Goal: Task Accomplishment & Management: Complete application form

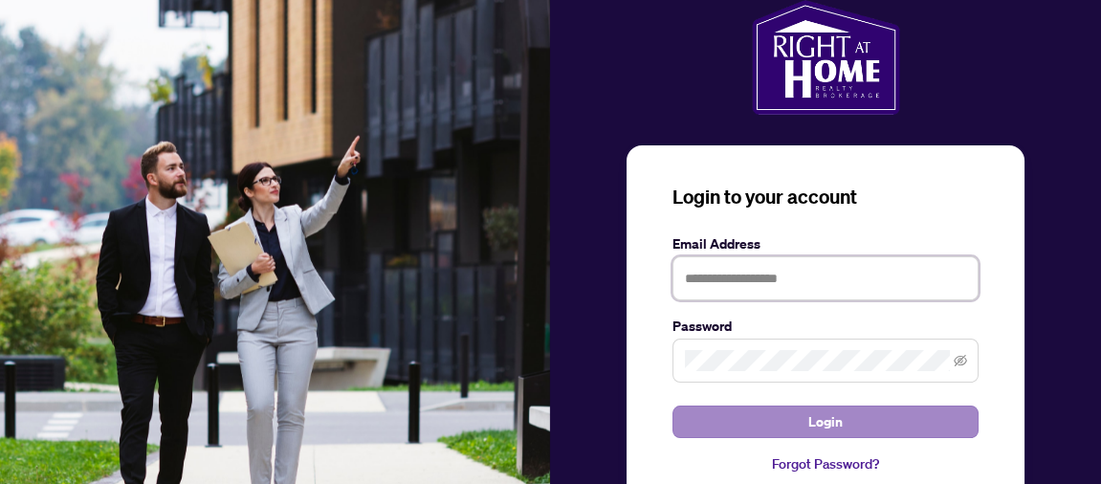
type input "**********"
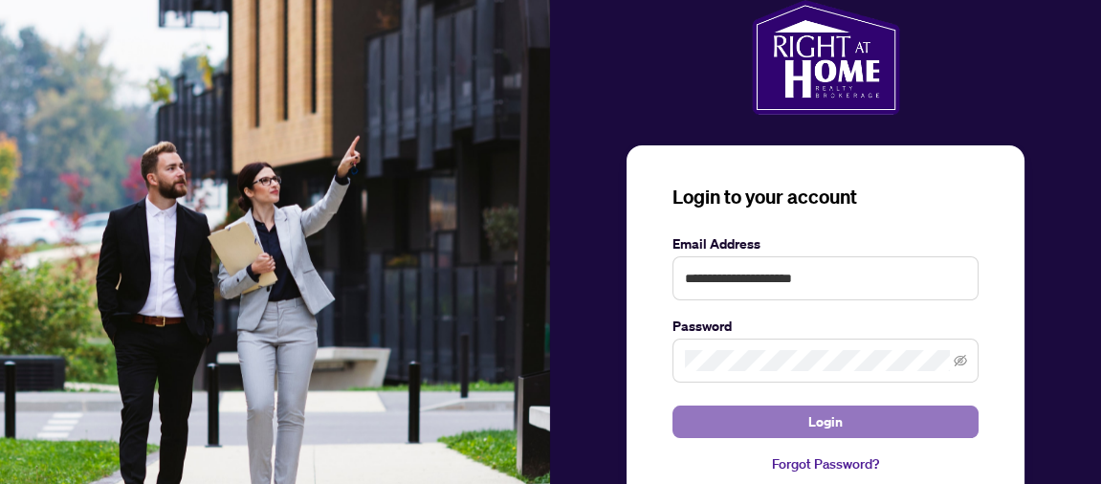
click at [806, 426] on button "Login" at bounding box center [825, 422] width 306 height 33
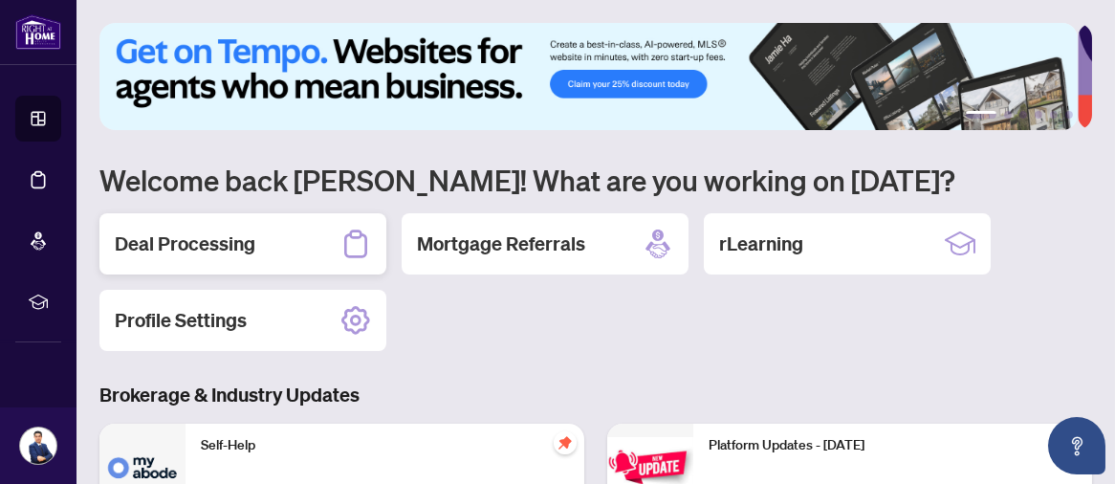
click at [257, 252] on div "Deal Processing" at bounding box center [242, 243] width 287 height 61
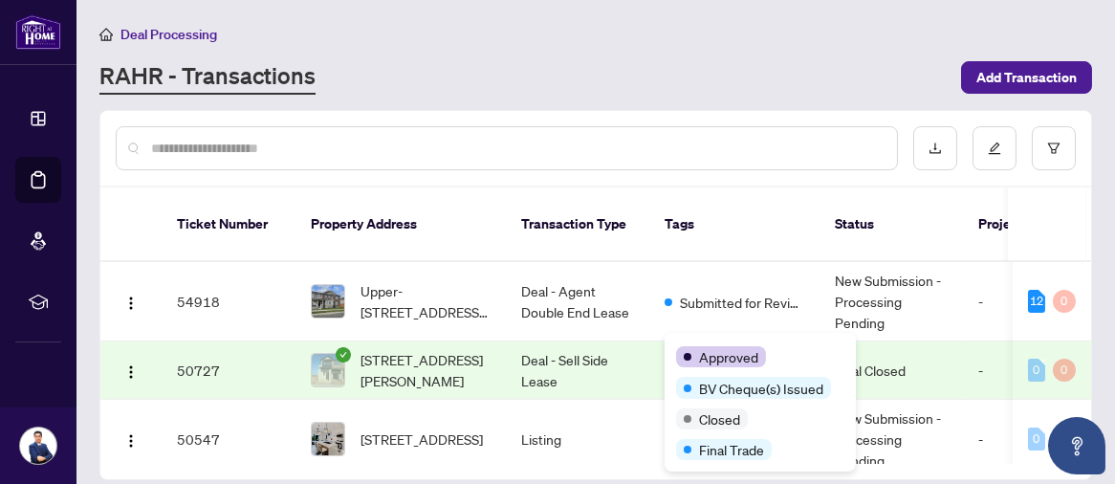
click at [715, 340] on div "Approved BV Cheque(s) Issued Closed Final Trade" at bounding box center [760, 402] width 191 height 139
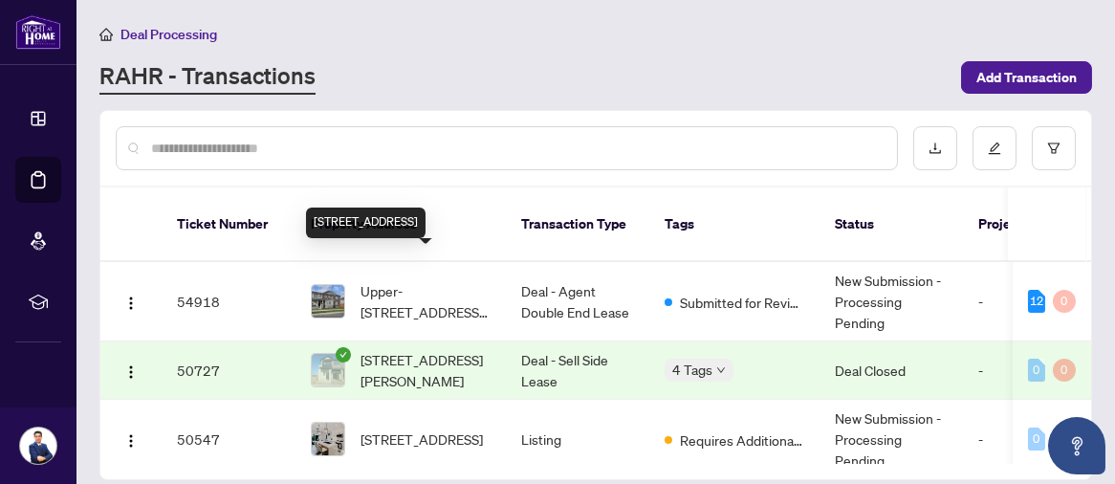
scroll to position [198, 0]
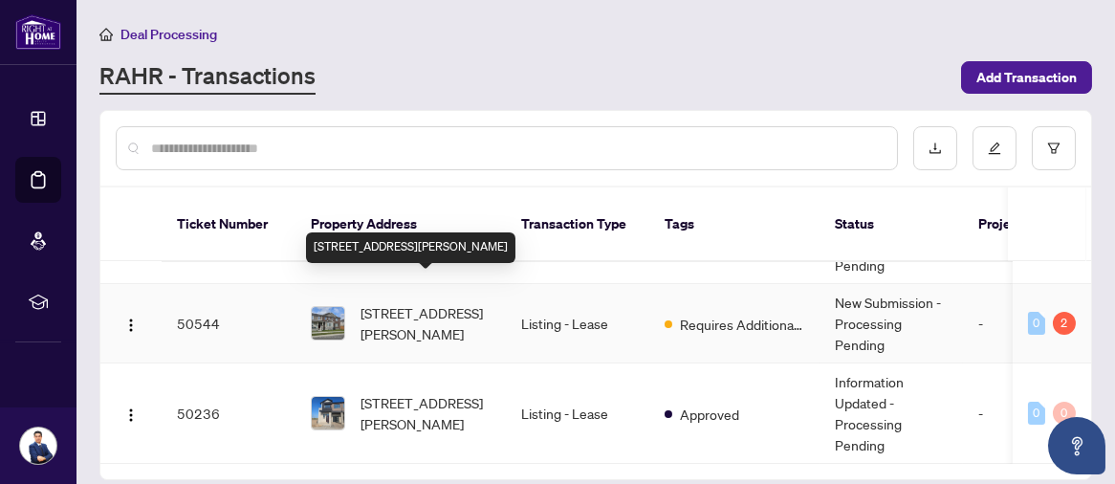
click at [385, 302] on span "[STREET_ADDRESS][PERSON_NAME]" at bounding box center [426, 323] width 130 height 42
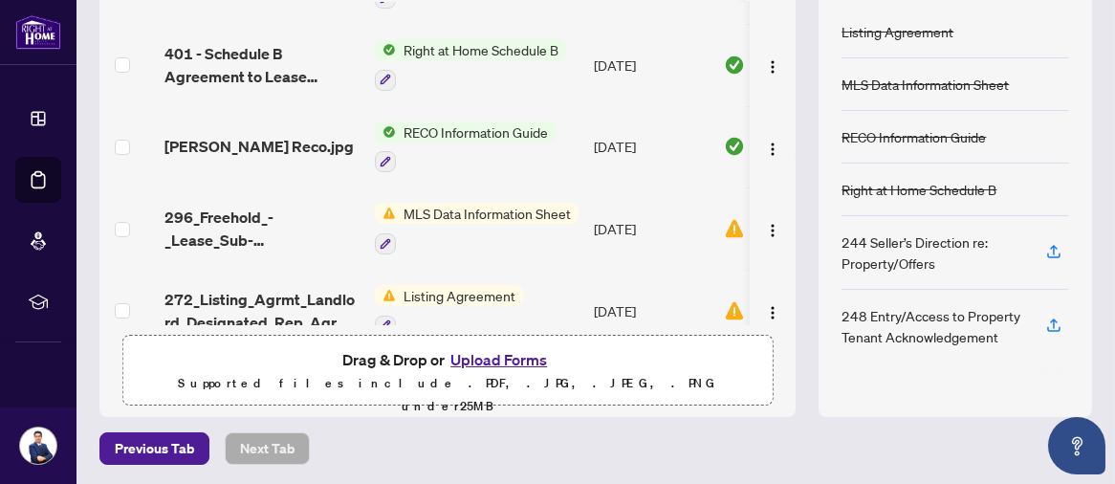
scroll to position [88, 0]
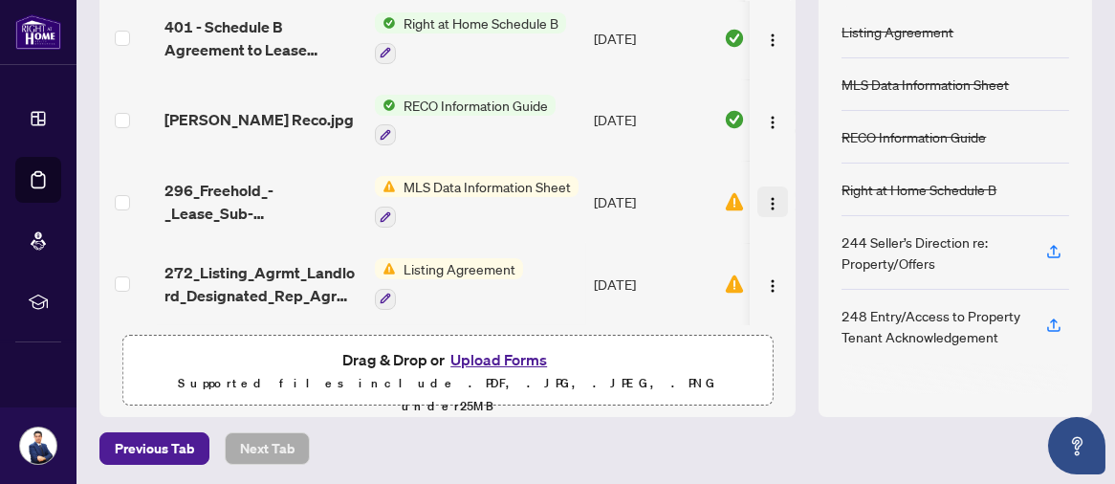
click at [765, 203] on img "button" at bounding box center [772, 203] width 15 height 15
click at [643, 384] on p "Supported files include .PDF, .JPG, .JPEG, .PNG under 25 MB" at bounding box center [448, 395] width 626 height 46
click at [516, 356] on button "Upload Forms" at bounding box center [499, 359] width 108 height 25
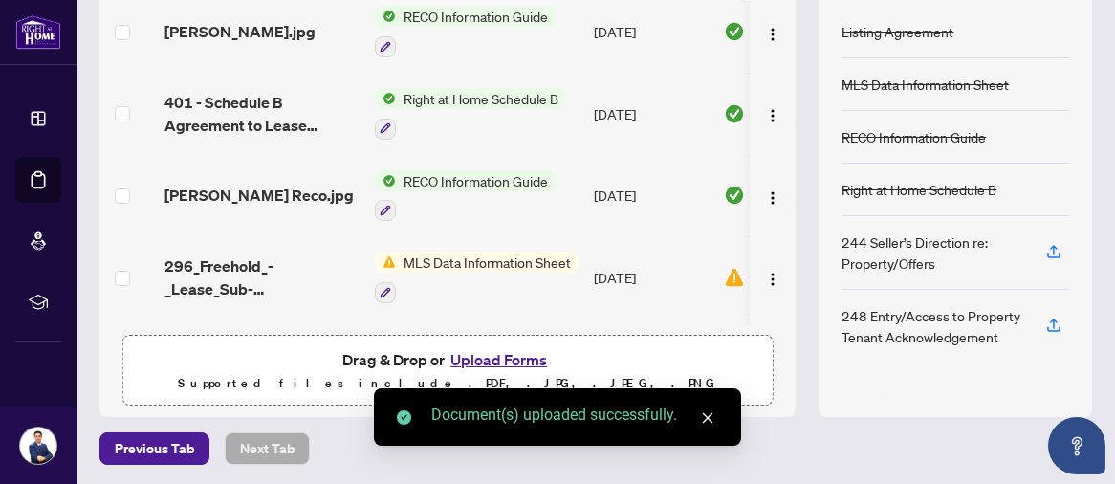
click at [706, 418] on icon "close" at bounding box center [707, 417] width 13 height 13
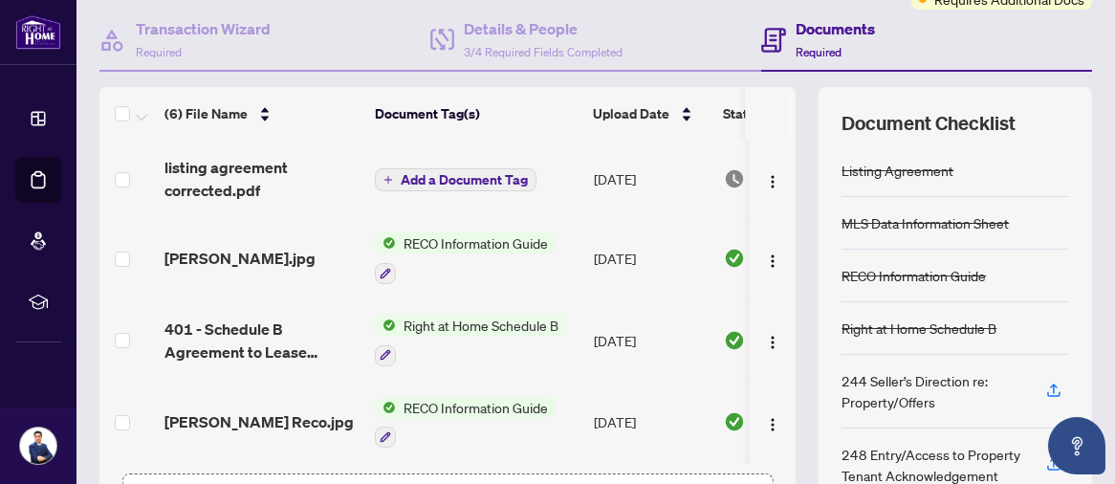
scroll to position [154, 0]
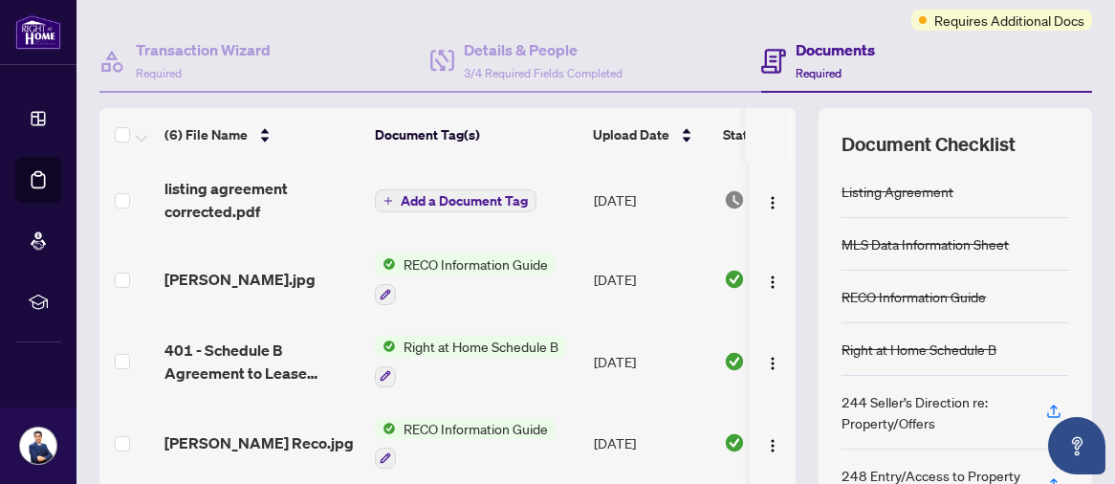
click at [458, 200] on span "Add a Document Tag" at bounding box center [464, 200] width 127 height 13
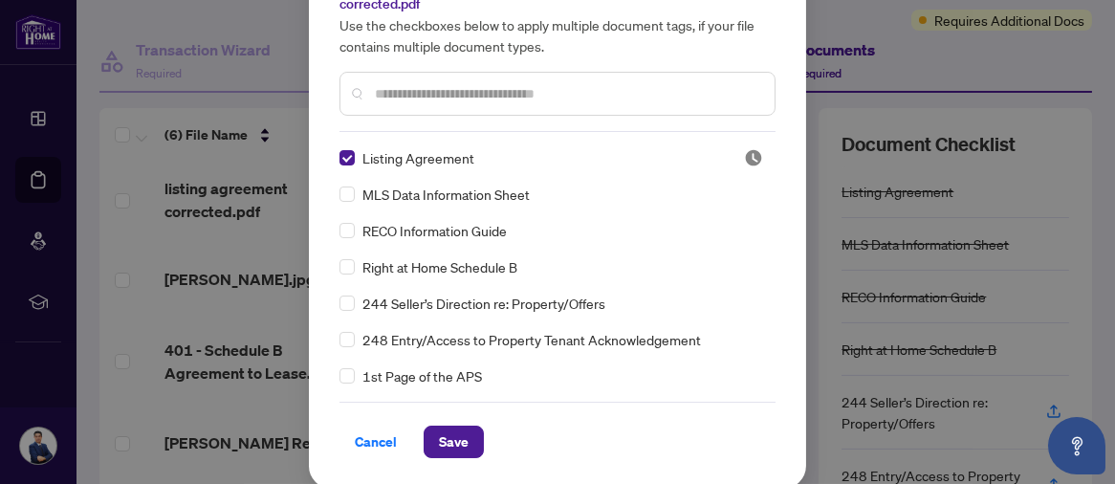
scroll to position [107, 0]
click at [450, 439] on span "Save" at bounding box center [454, 441] width 30 height 31
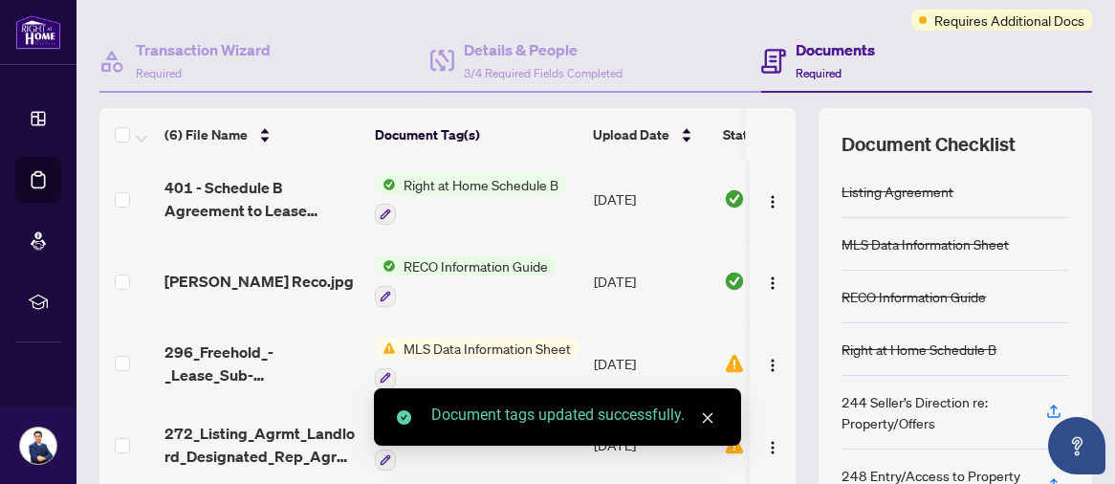
scroll to position [168, 0]
click at [711, 418] on icon "close" at bounding box center [707, 417] width 13 height 13
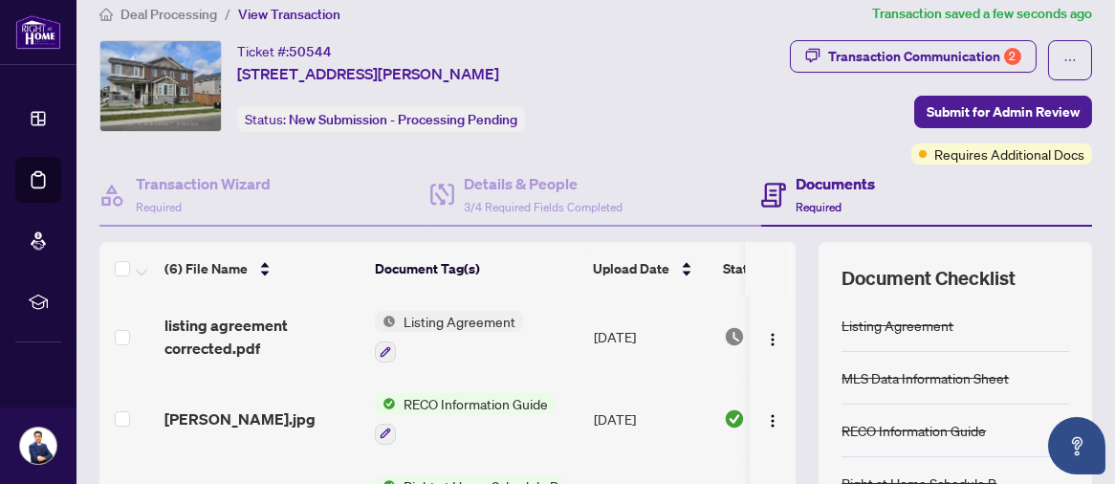
scroll to position [0, 0]
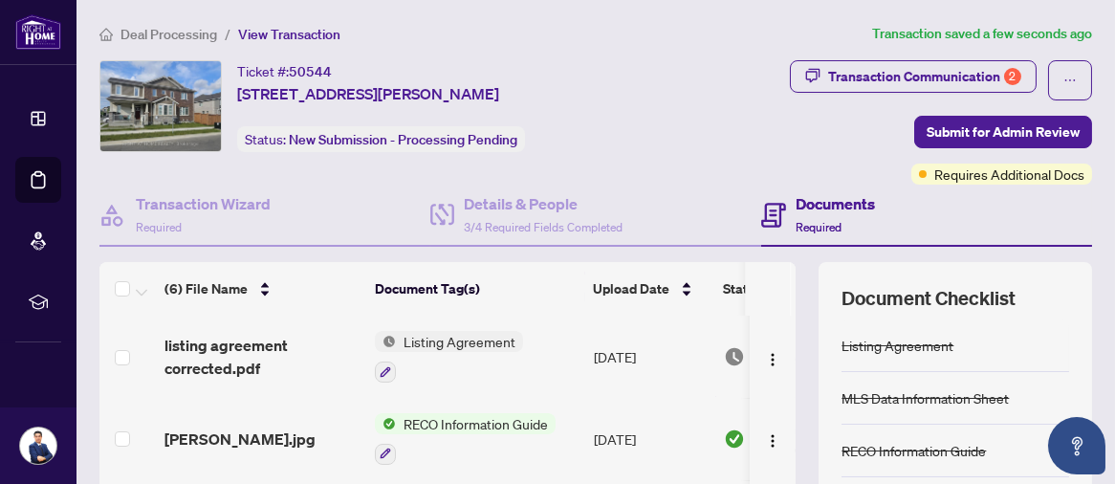
click at [472, 340] on span "Listing Agreement" at bounding box center [459, 341] width 127 height 21
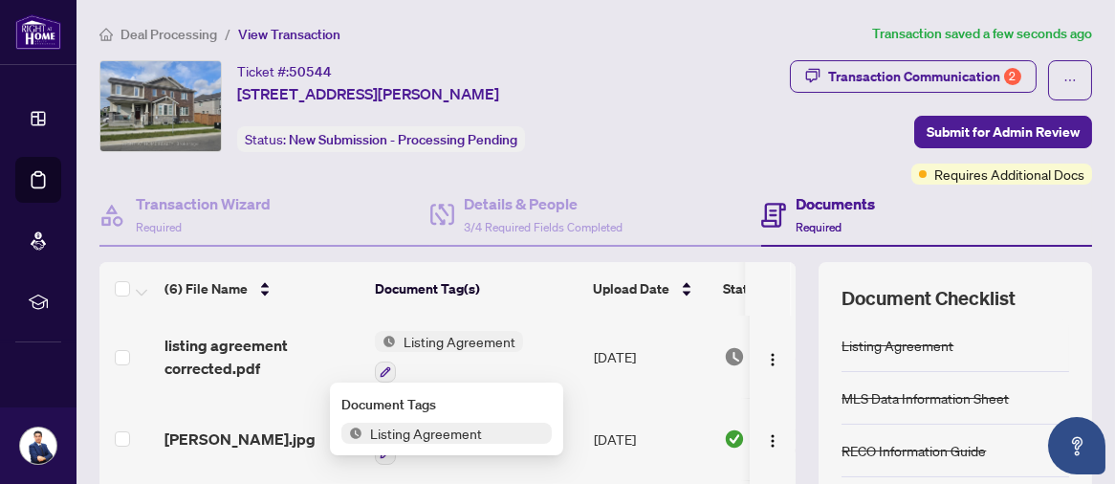
click at [472, 340] on span "Listing Agreement" at bounding box center [459, 341] width 127 height 21
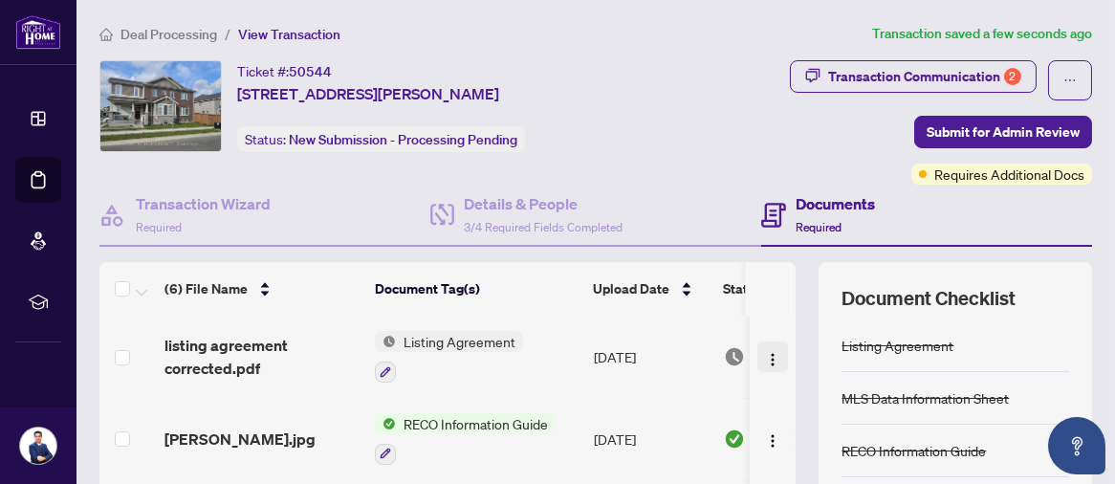
click at [765, 358] on img "button" at bounding box center [772, 359] width 15 height 15
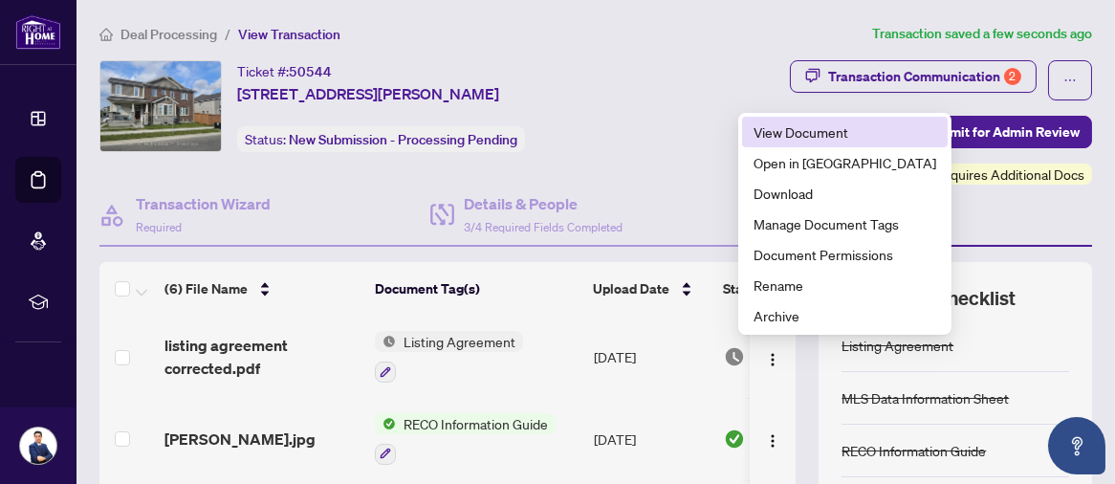
click at [791, 139] on span "View Document" at bounding box center [845, 131] width 183 height 21
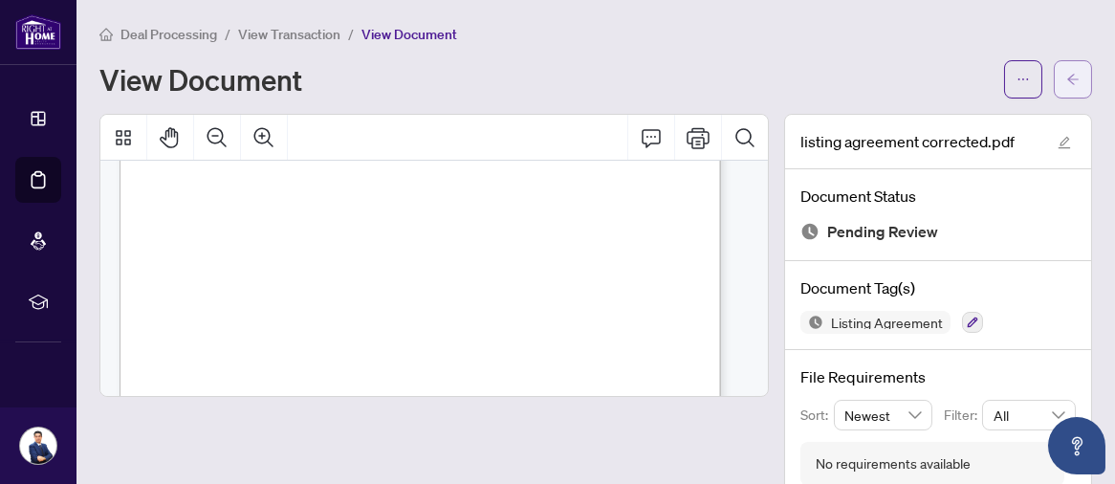
click at [1067, 77] on icon "arrow-left" at bounding box center [1072, 79] width 11 height 11
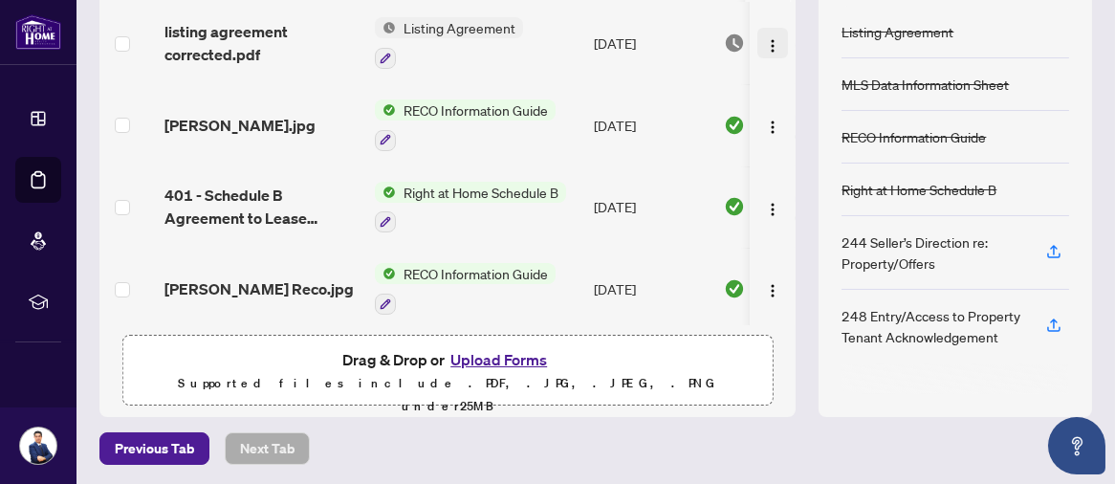
click at [765, 43] on img "button" at bounding box center [772, 45] width 15 height 15
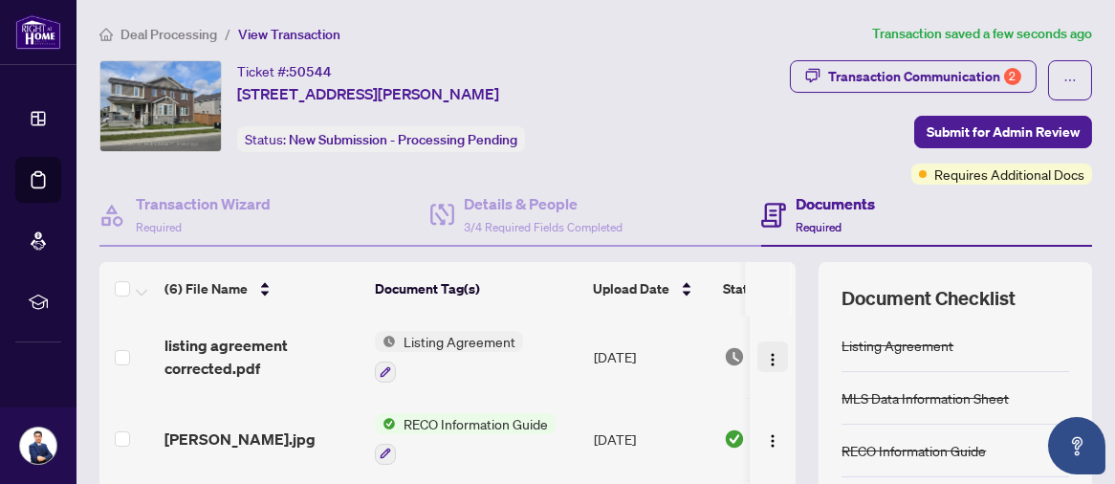
click at [765, 352] on img "button" at bounding box center [772, 359] width 15 height 15
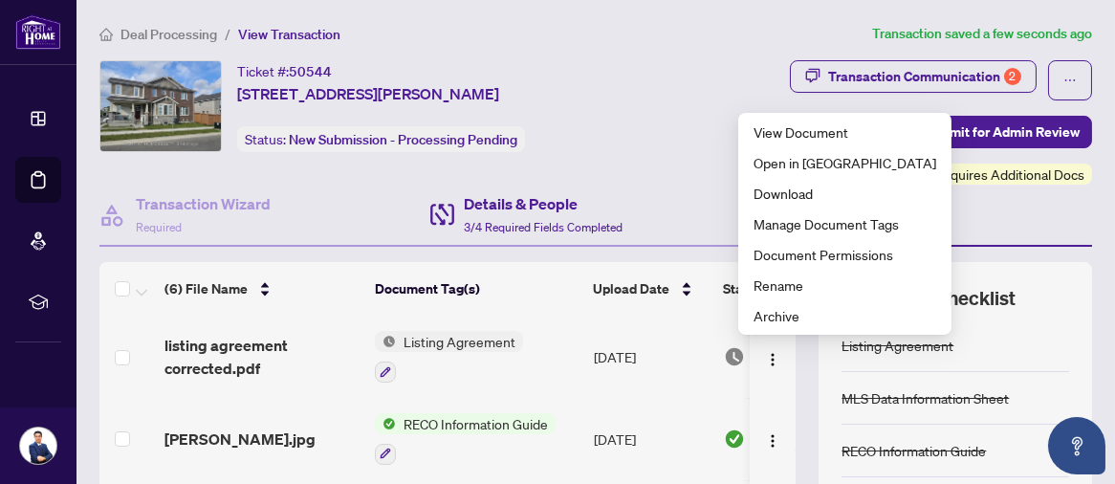
click at [685, 209] on div "Details & People 3/4 Required Fields Completed" at bounding box center [595, 216] width 331 height 62
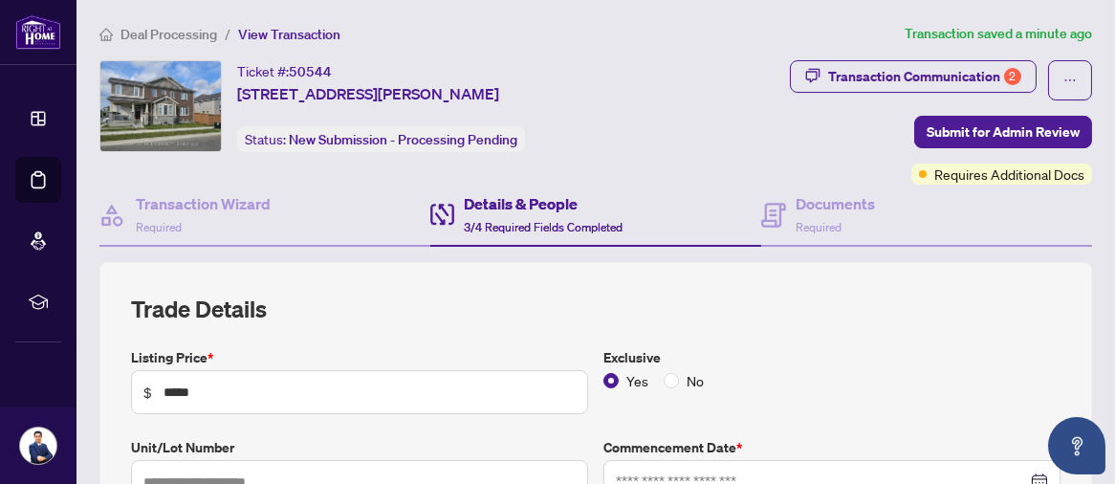
type input "**********"
click at [815, 194] on h4 "Documents" at bounding box center [835, 203] width 79 height 23
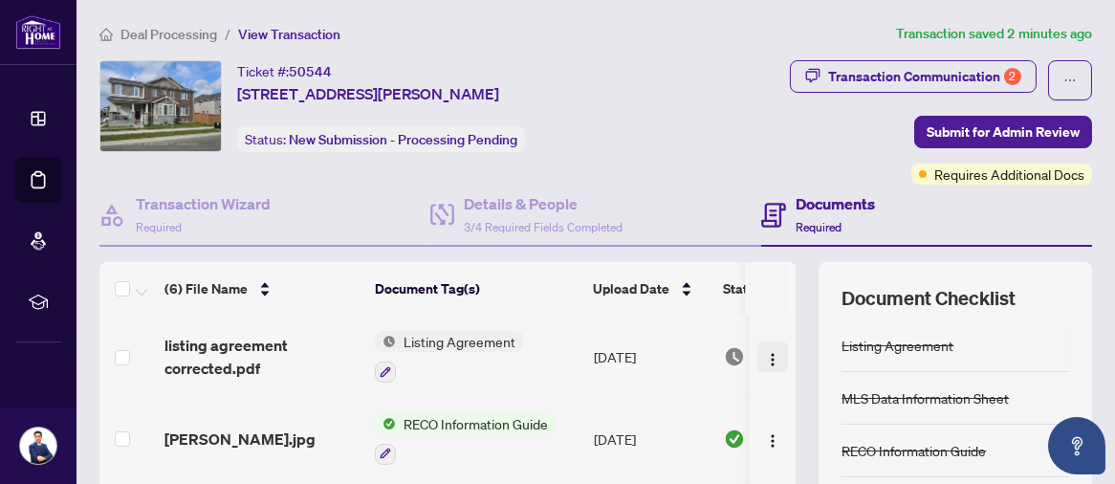
click at [765, 352] on img "button" at bounding box center [772, 359] width 15 height 15
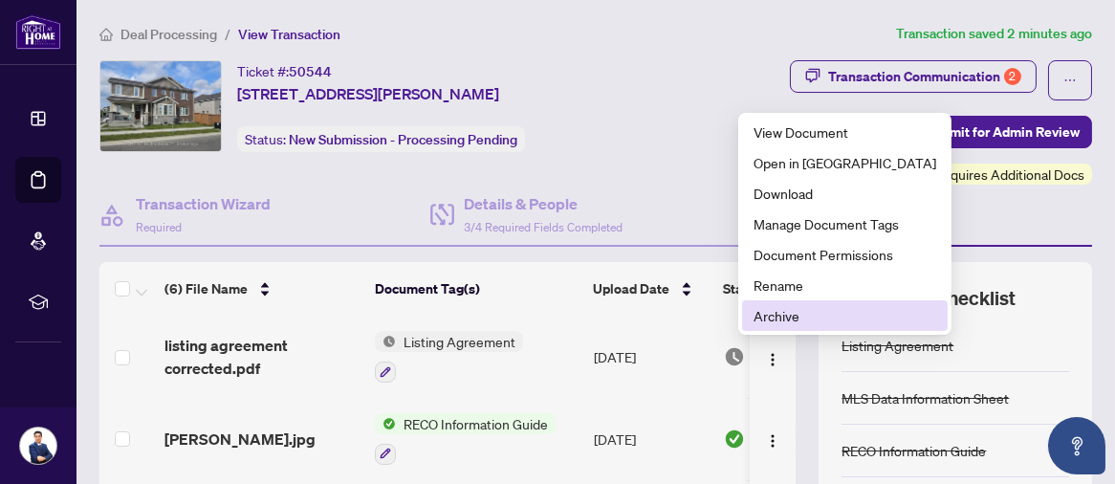
click at [771, 317] on span "Archive" at bounding box center [845, 315] width 183 height 21
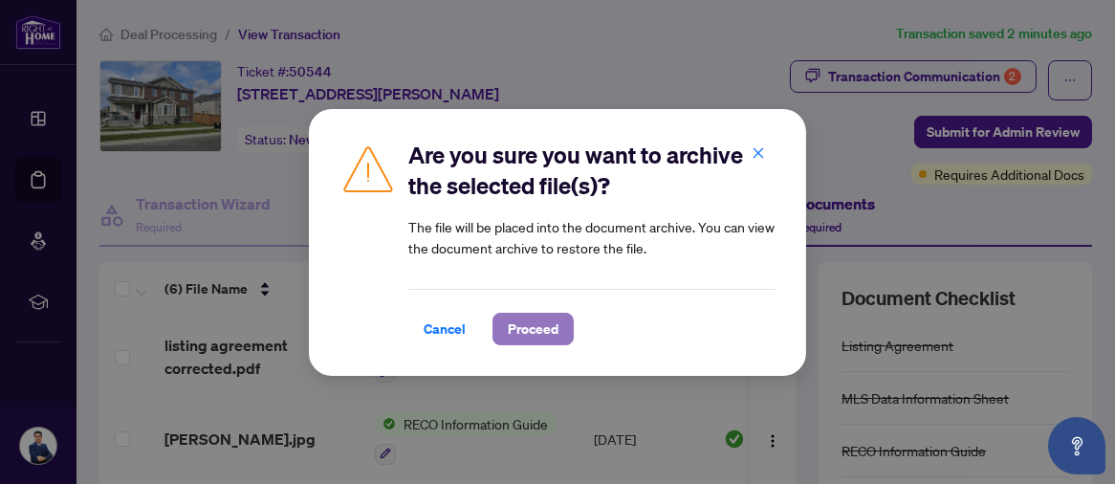
click at [528, 327] on span "Proceed" at bounding box center [533, 329] width 51 height 31
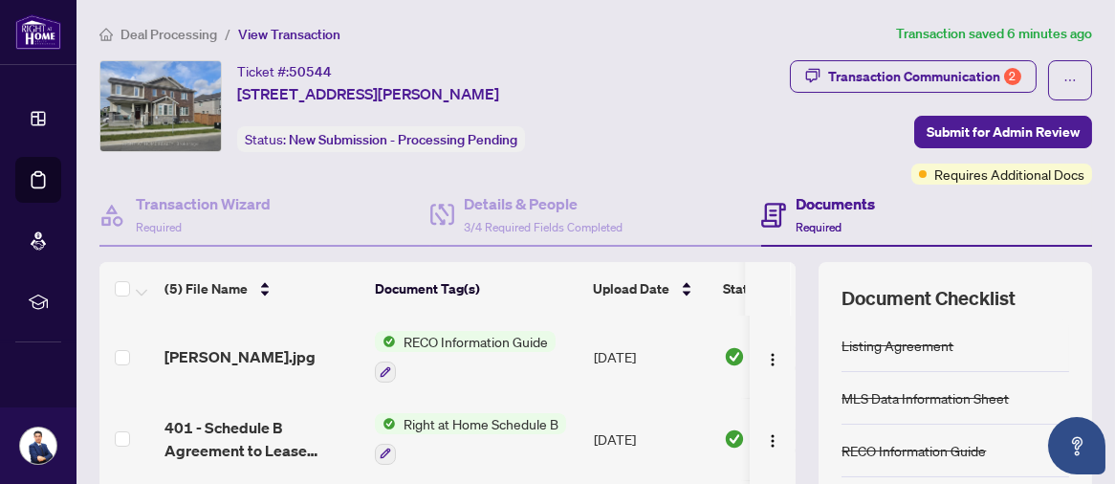
scroll to position [314, 0]
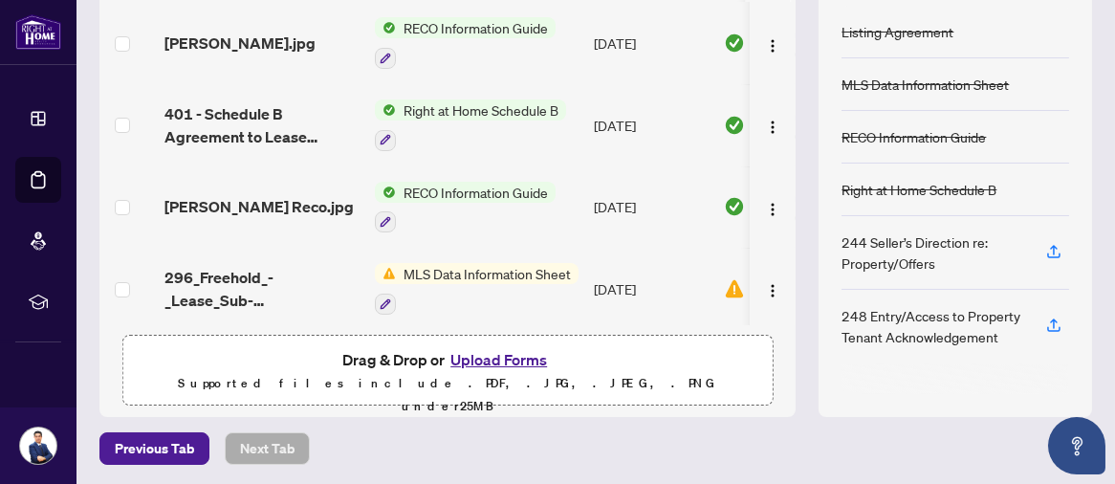
click at [512, 359] on button "Upload Forms" at bounding box center [499, 359] width 108 height 25
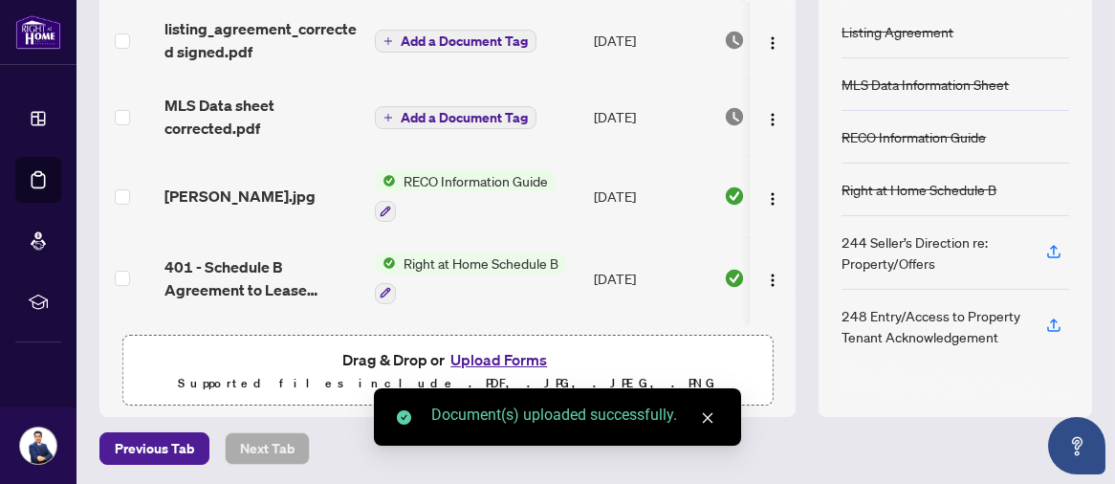
click at [707, 418] on icon "close" at bounding box center [708, 418] width 11 height 11
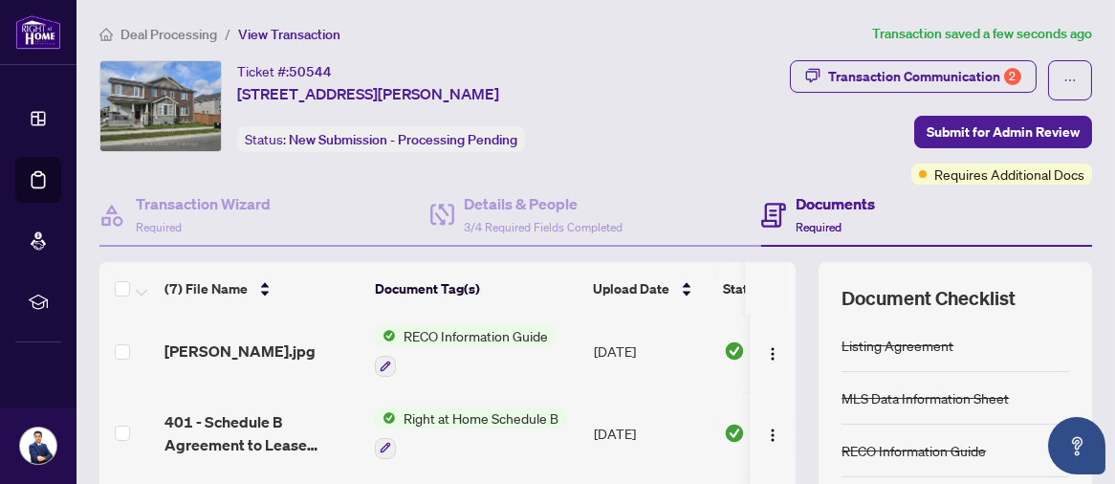
scroll to position [0, 0]
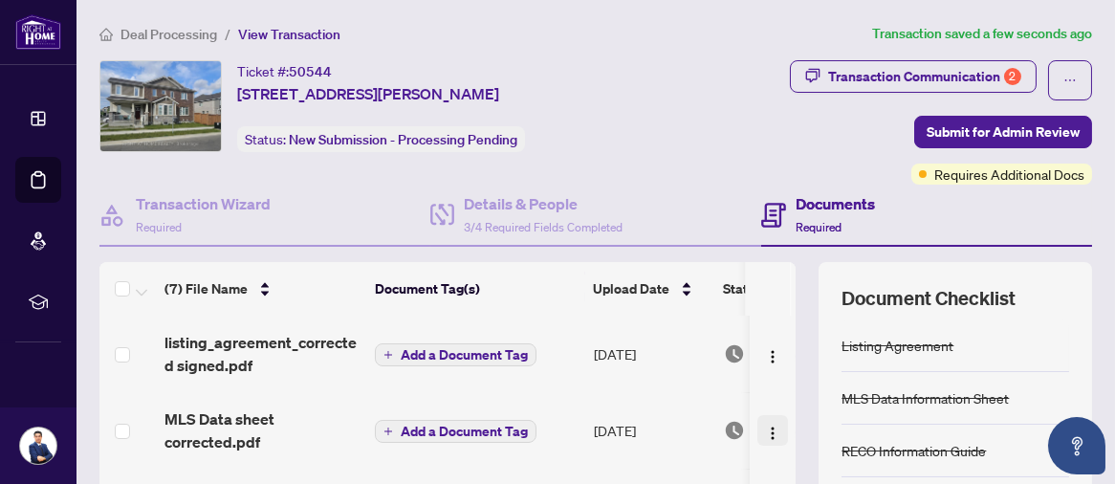
click at [765, 429] on img "button" at bounding box center [772, 433] width 15 height 15
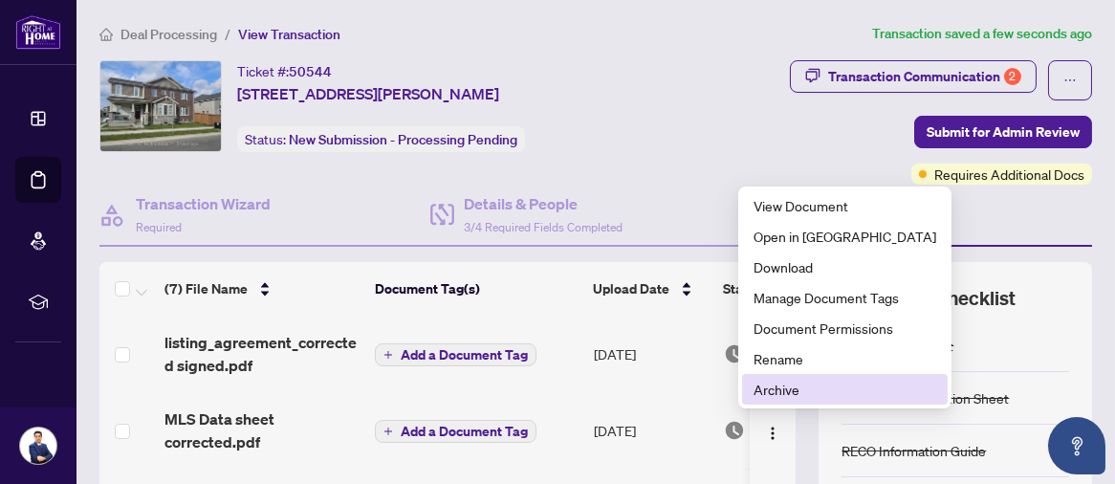
click at [782, 396] on span "Archive" at bounding box center [845, 389] width 183 height 21
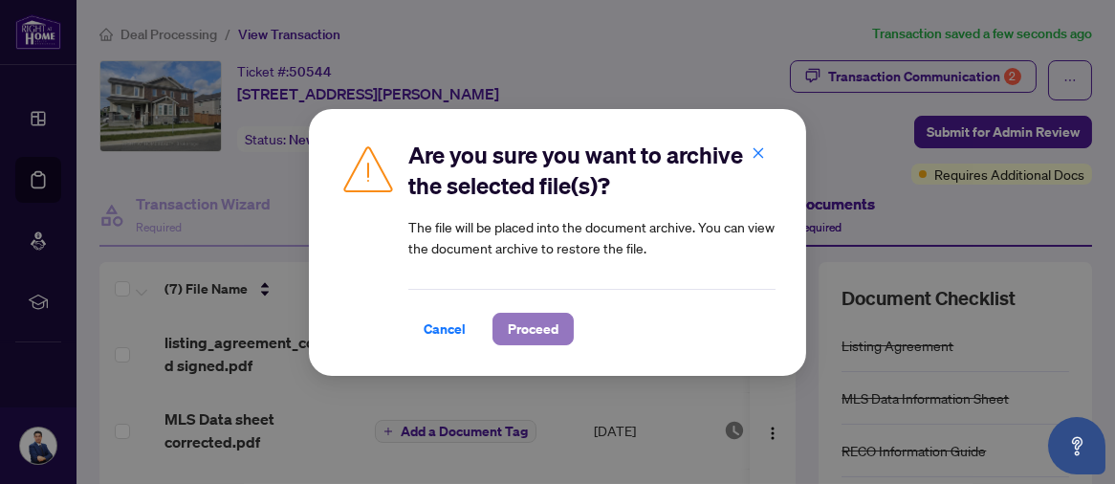
click at [516, 328] on span "Proceed" at bounding box center [533, 329] width 51 height 31
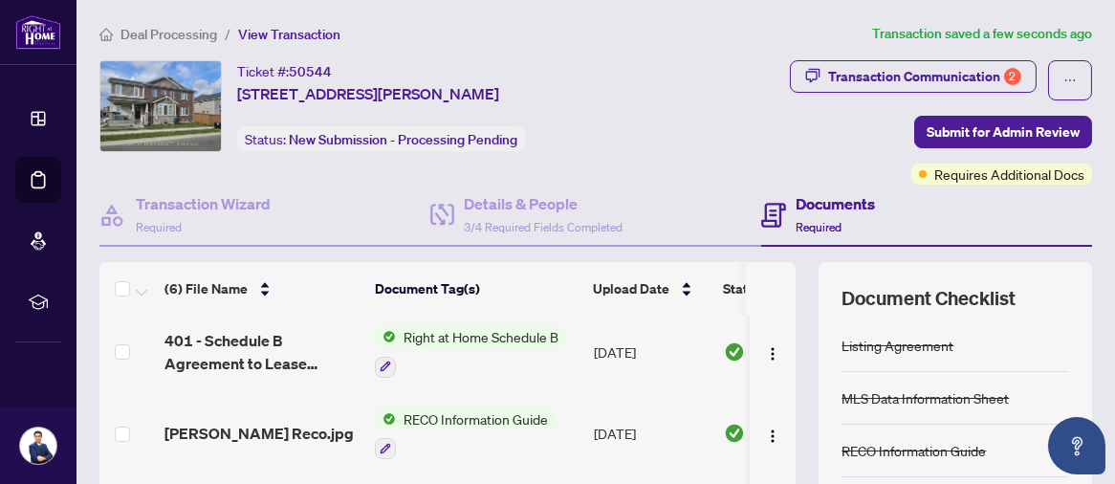
scroll to position [314, 0]
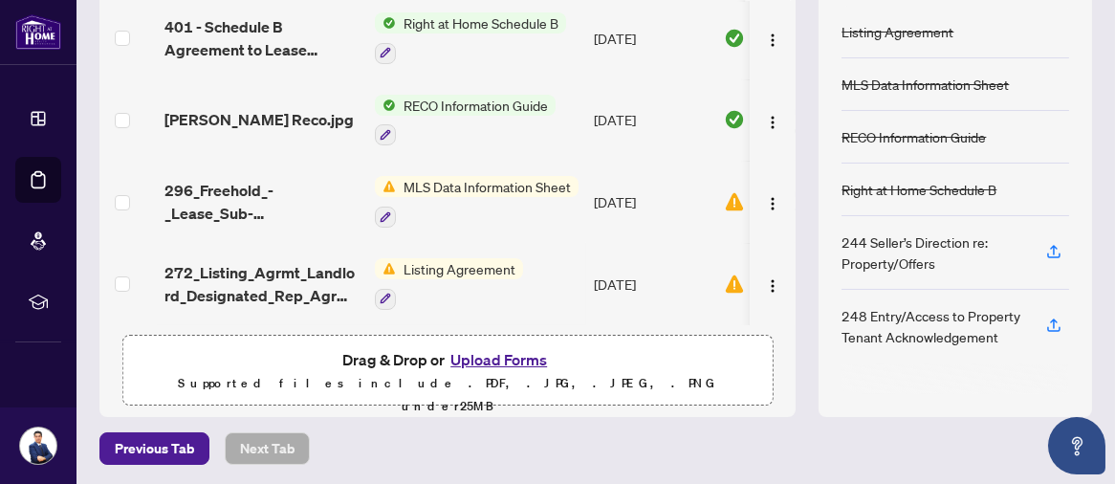
click at [521, 359] on button "Upload Forms" at bounding box center [499, 359] width 108 height 25
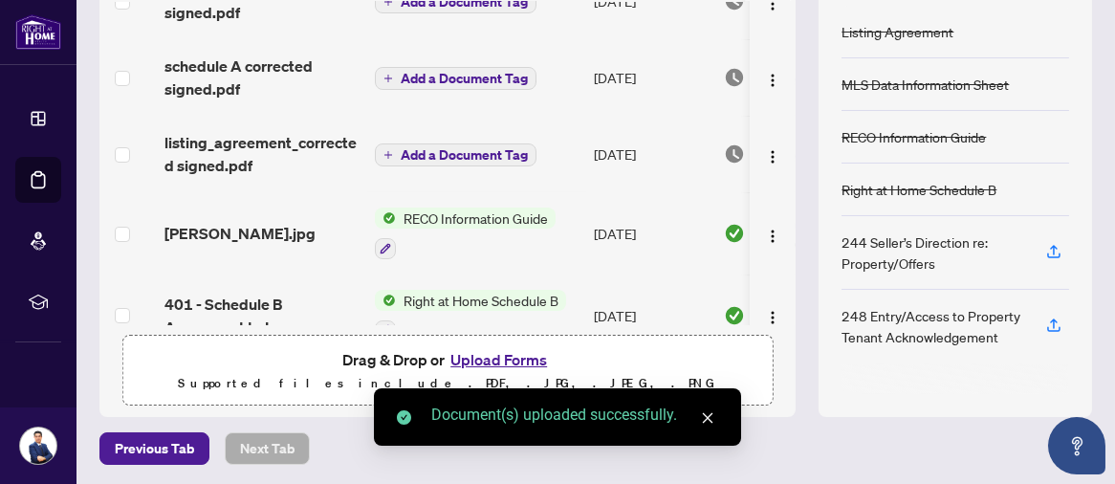
scroll to position [0, 0]
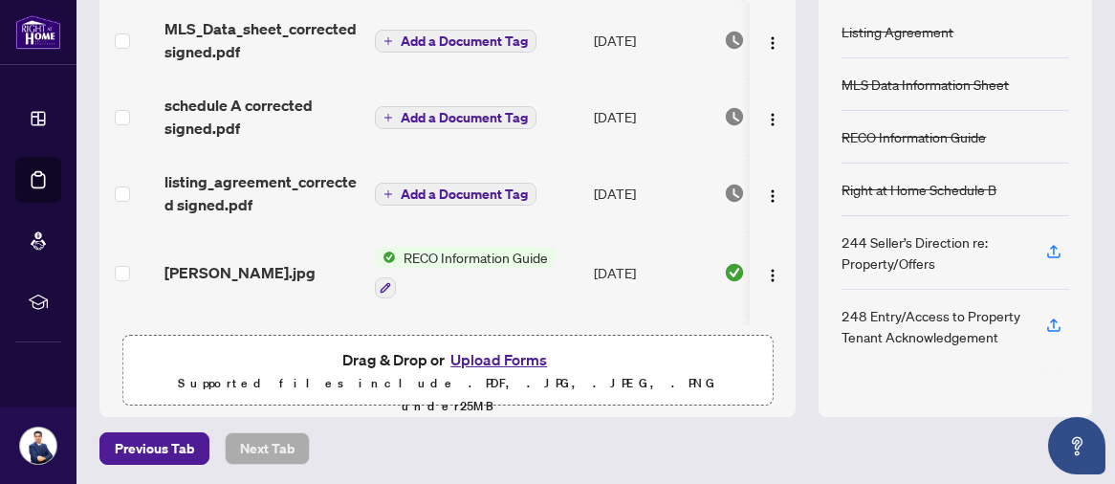
click at [480, 36] on span "Add a Document Tag" at bounding box center [464, 40] width 127 height 13
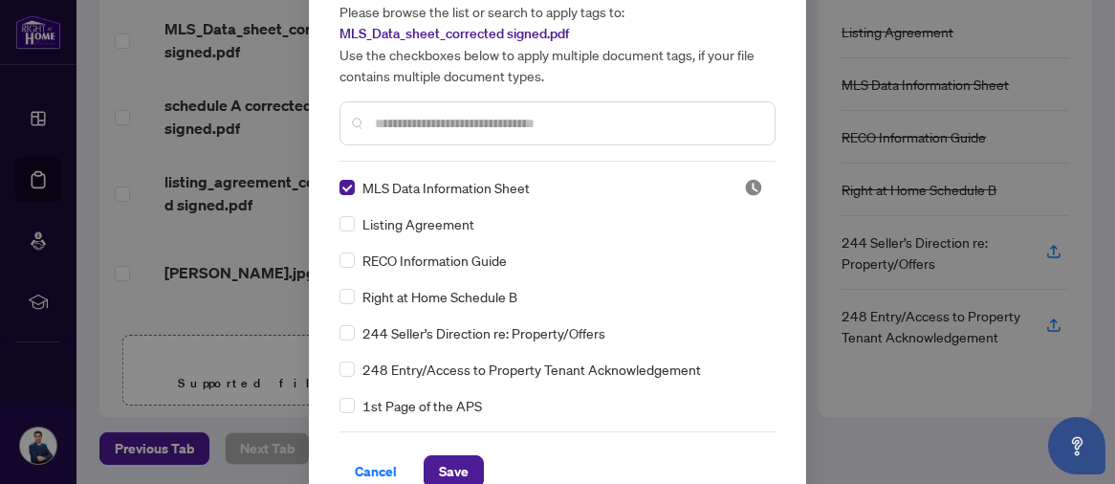
scroll to position [107, 0]
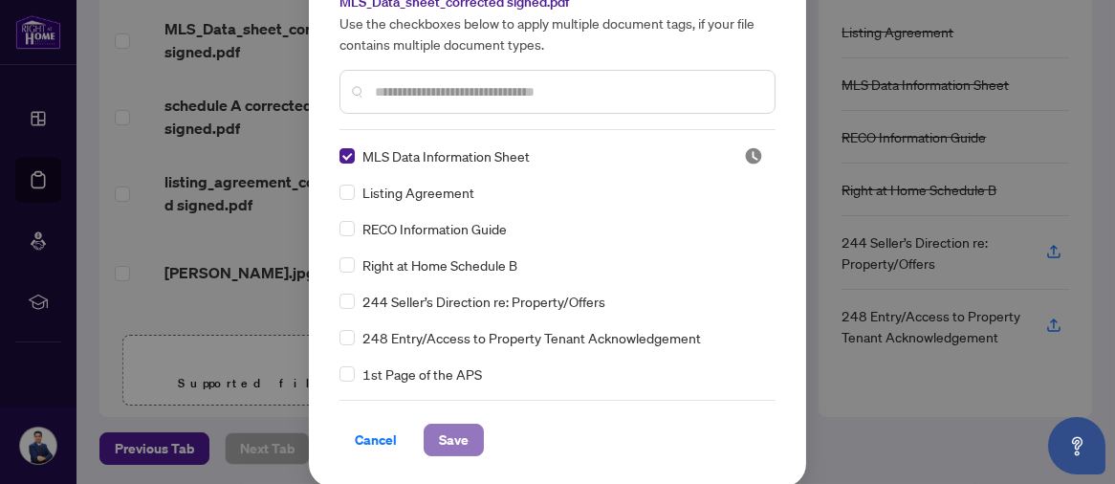
click at [439, 443] on span "Save" at bounding box center [454, 440] width 30 height 31
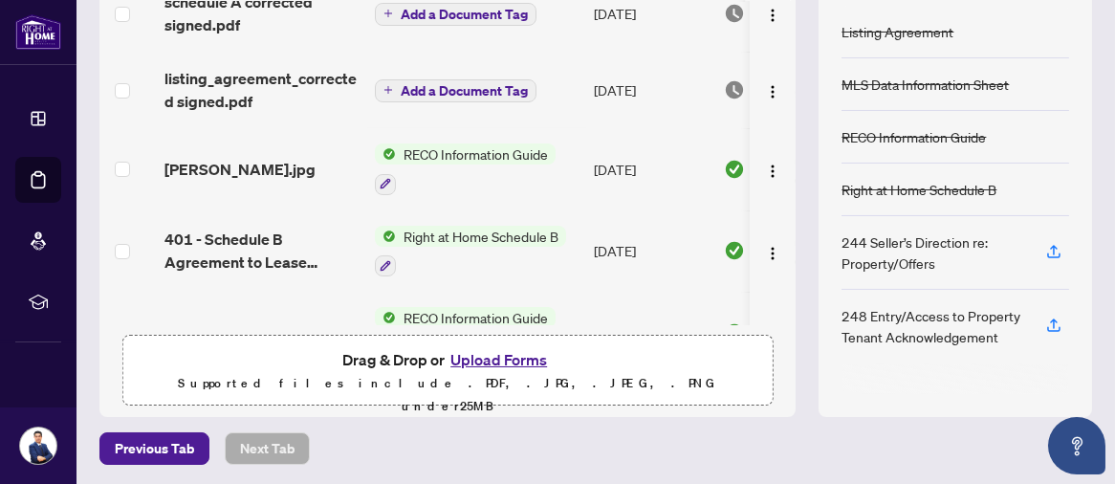
scroll to position [0, 0]
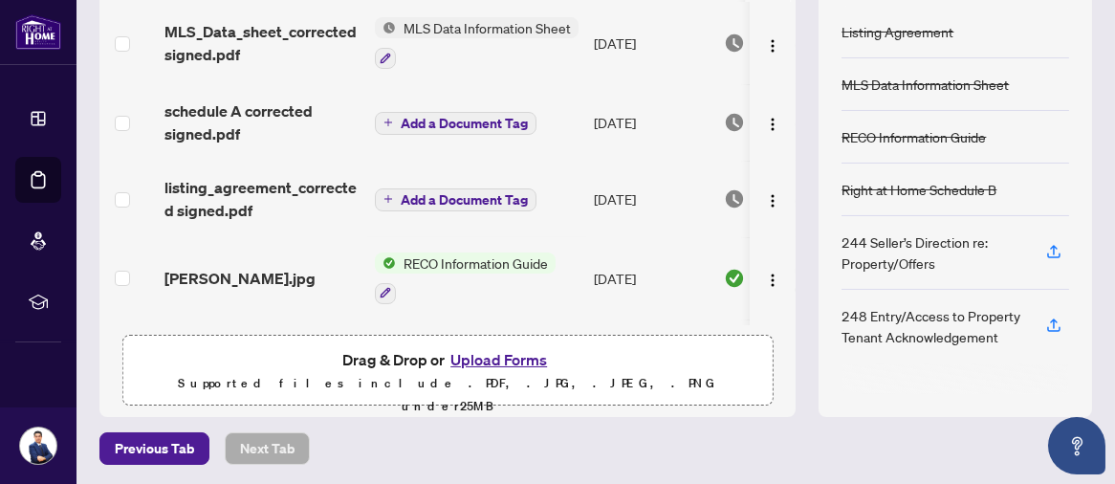
click at [442, 121] on span "Add a Document Tag" at bounding box center [464, 123] width 127 height 13
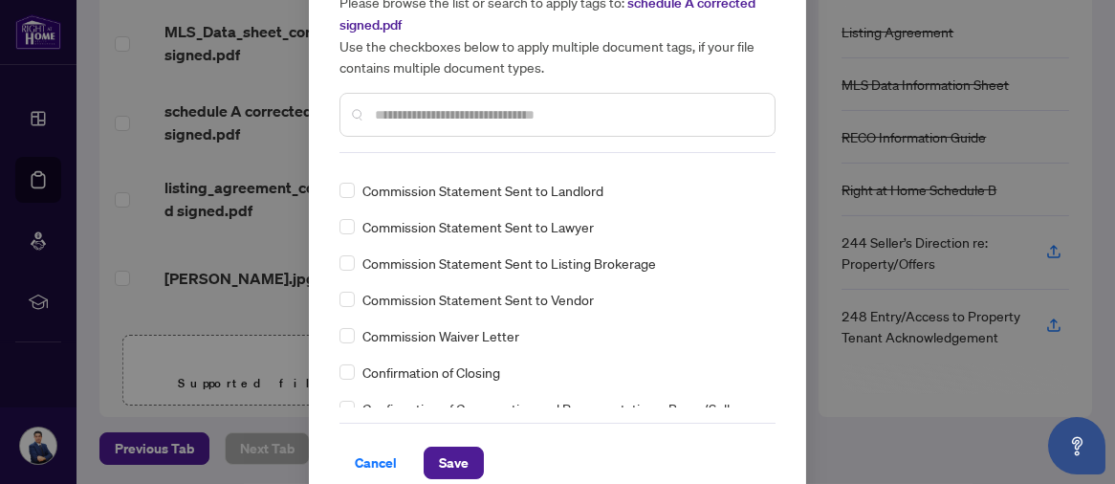
scroll to position [107, 0]
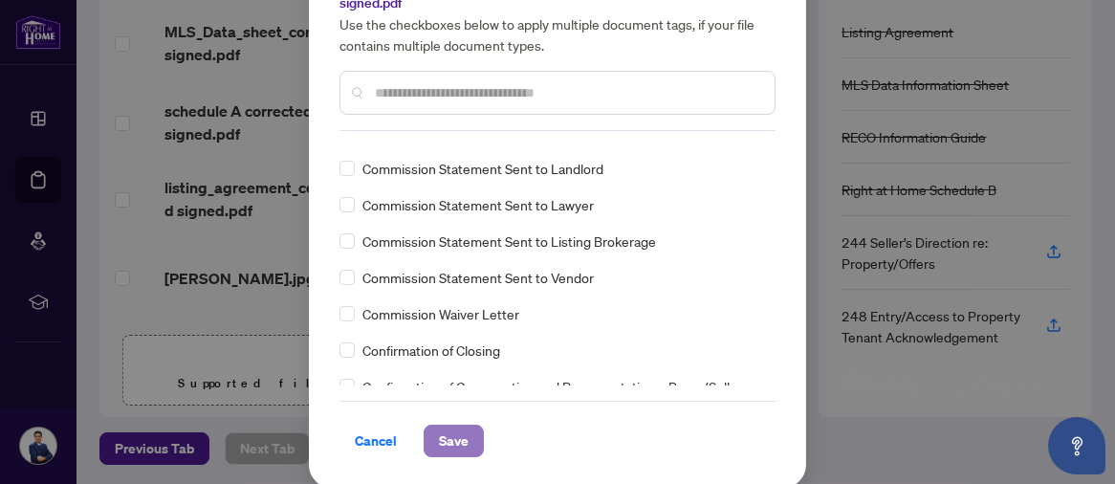
click at [439, 432] on span "Save" at bounding box center [454, 441] width 30 height 31
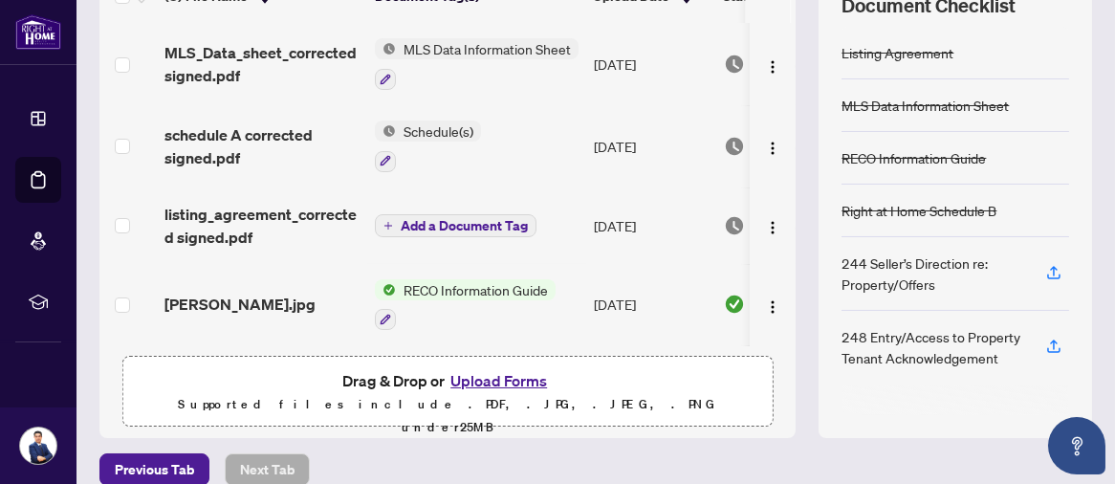
scroll to position [314, 0]
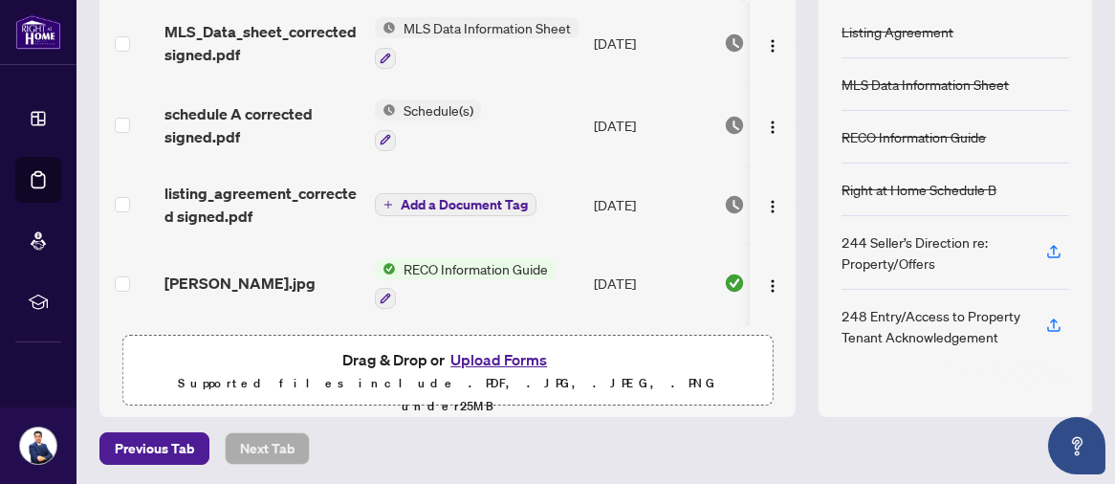
click at [441, 198] on span "Add a Document Tag" at bounding box center [464, 204] width 127 height 13
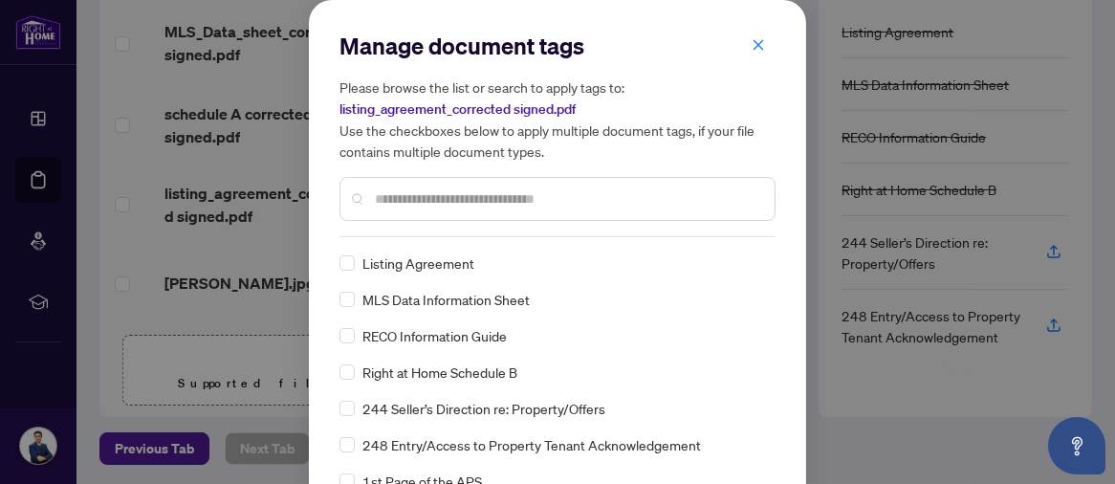
click at [414, 261] on span "Listing Agreement" at bounding box center [418, 263] width 112 height 21
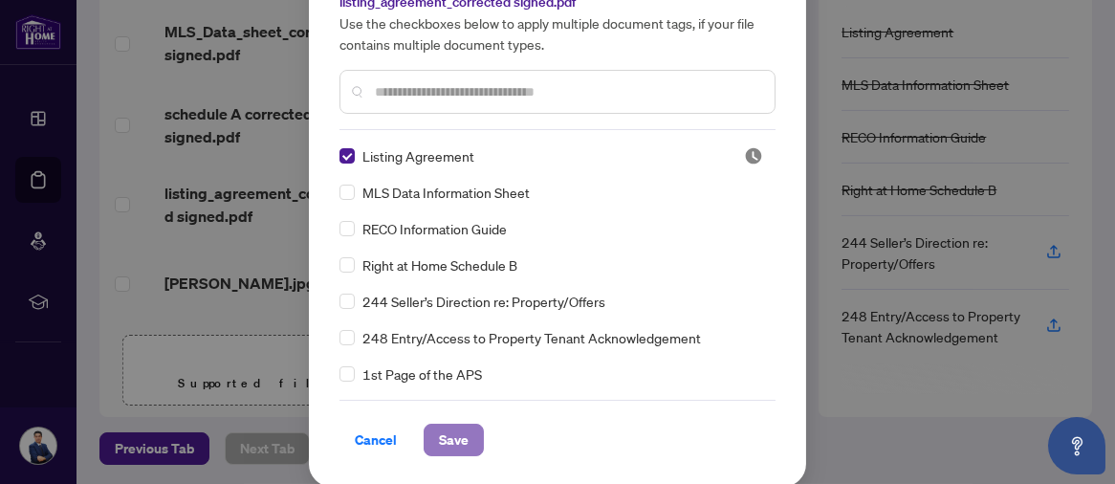
click at [455, 446] on span "Save" at bounding box center [454, 440] width 30 height 31
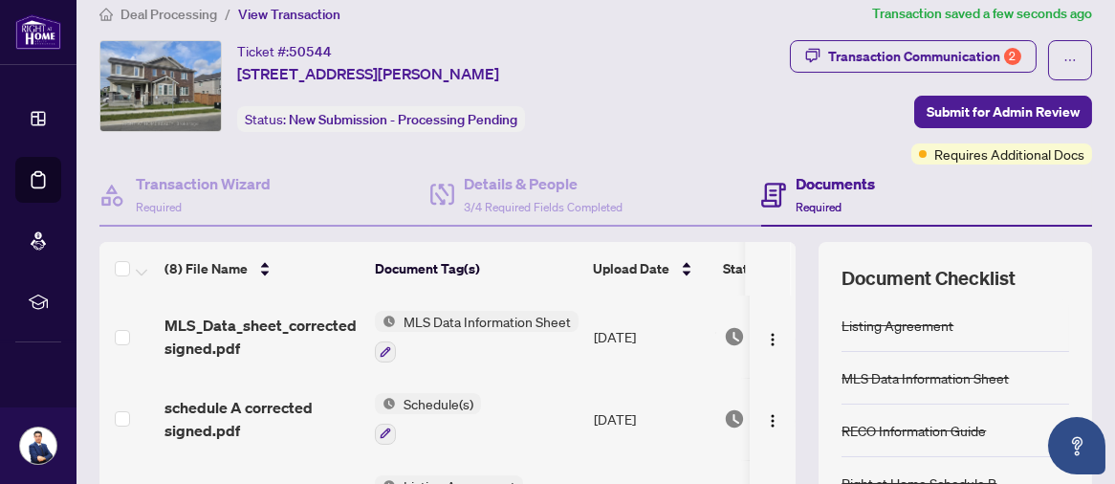
scroll to position [0, 0]
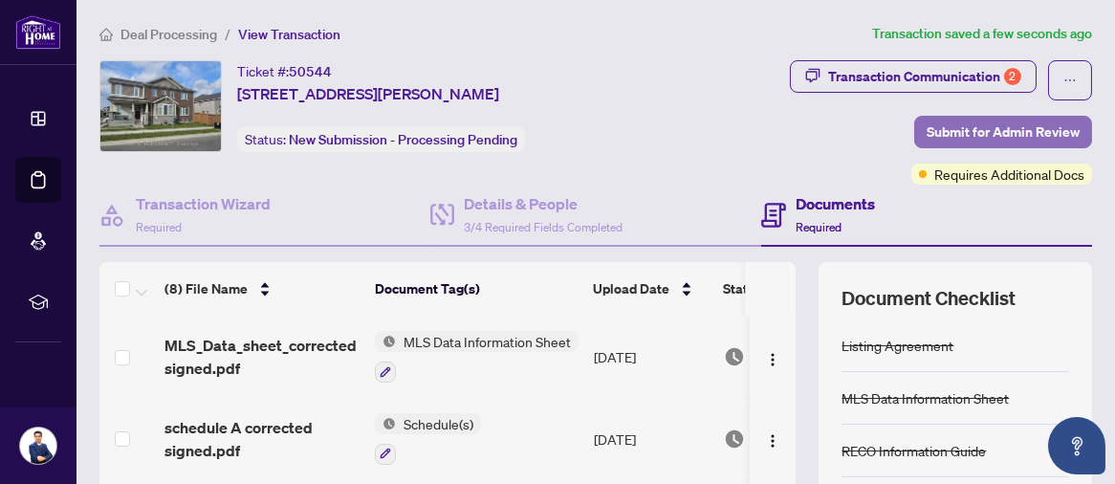
click at [950, 129] on span "Submit for Admin Review" at bounding box center [1003, 132] width 153 height 31
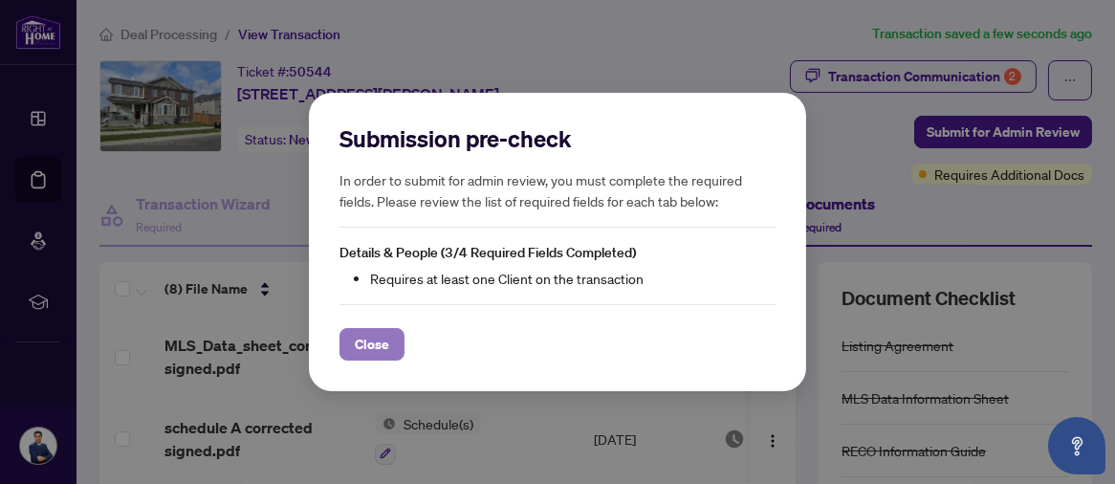
click at [385, 341] on span "Close" at bounding box center [372, 344] width 34 height 31
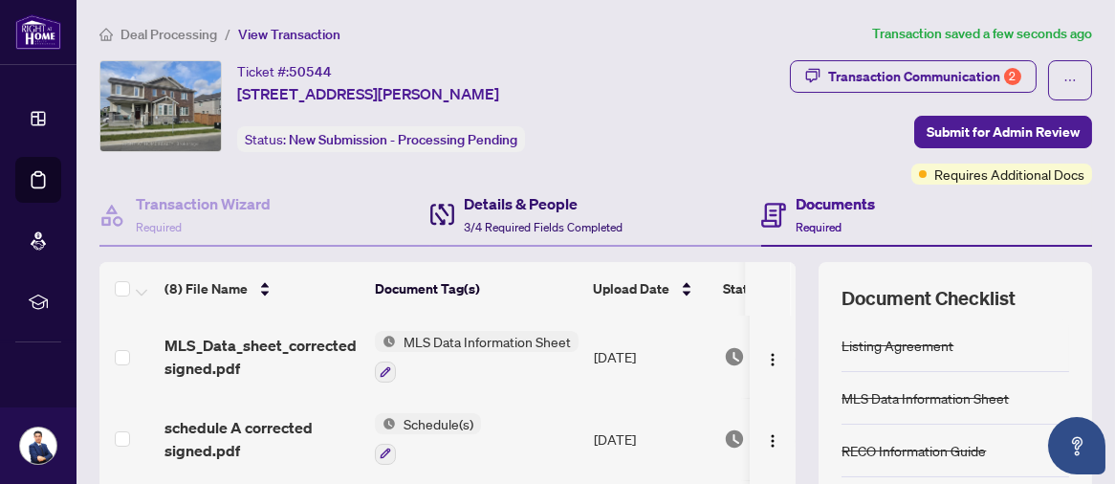
click at [503, 203] on h4 "Details & People" at bounding box center [543, 203] width 159 height 23
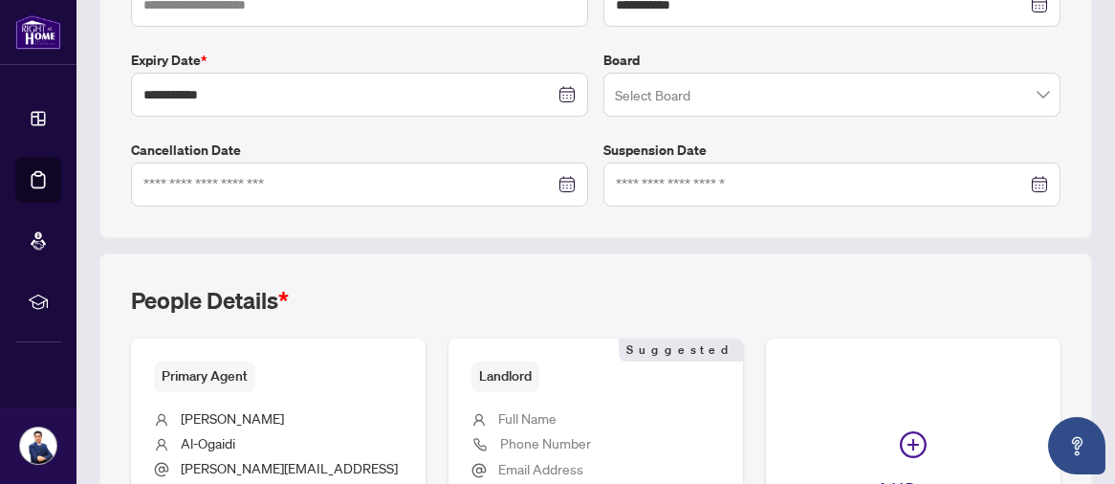
scroll to position [637, 0]
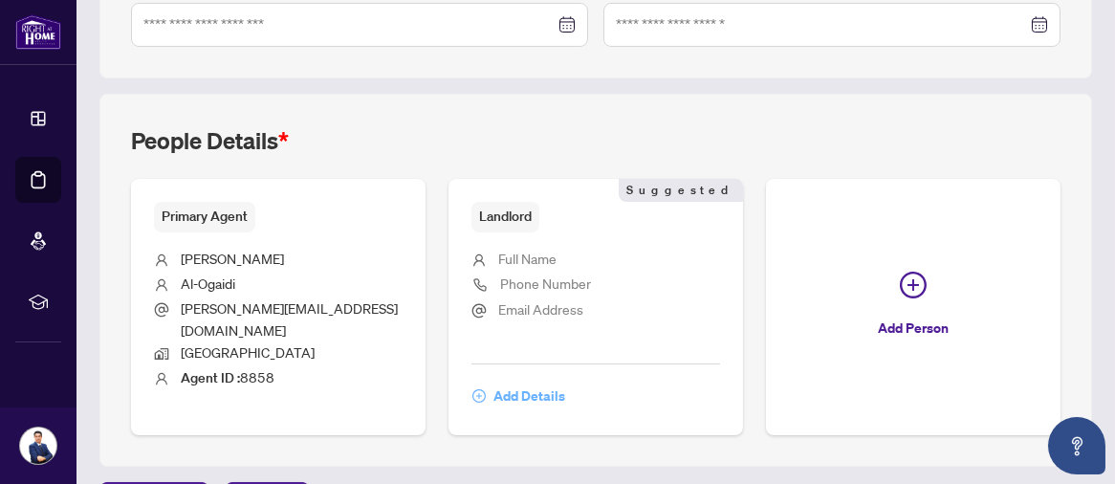
click at [486, 380] on button "Add Details" at bounding box center [519, 396] width 95 height 33
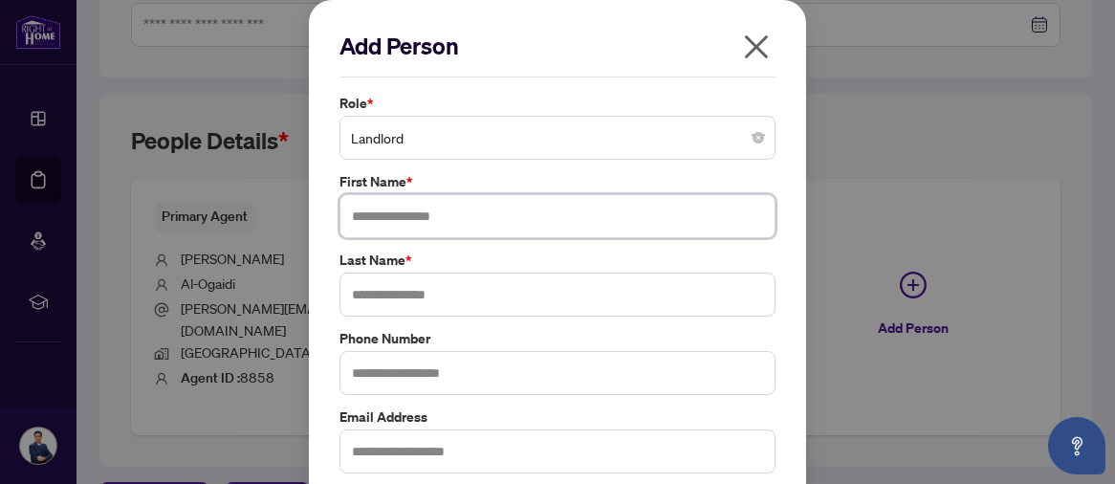
click at [432, 209] on input "text" at bounding box center [558, 216] width 436 height 44
type input "*****"
click at [367, 297] on input "text" at bounding box center [558, 295] width 436 height 44
type input "******"
click at [417, 253] on label "Last Name *" at bounding box center [558, 260] width 436 height 21
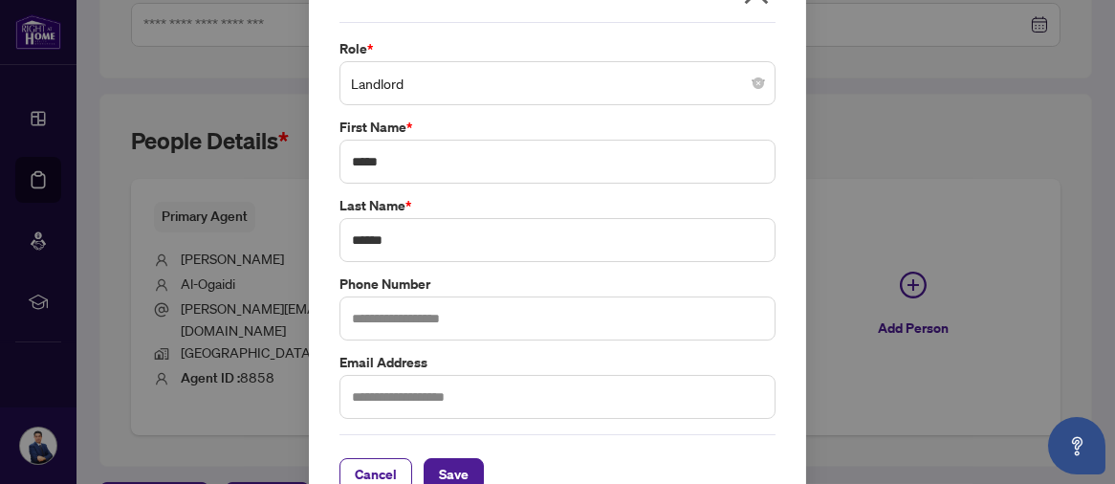
scroll to position [86, 0]
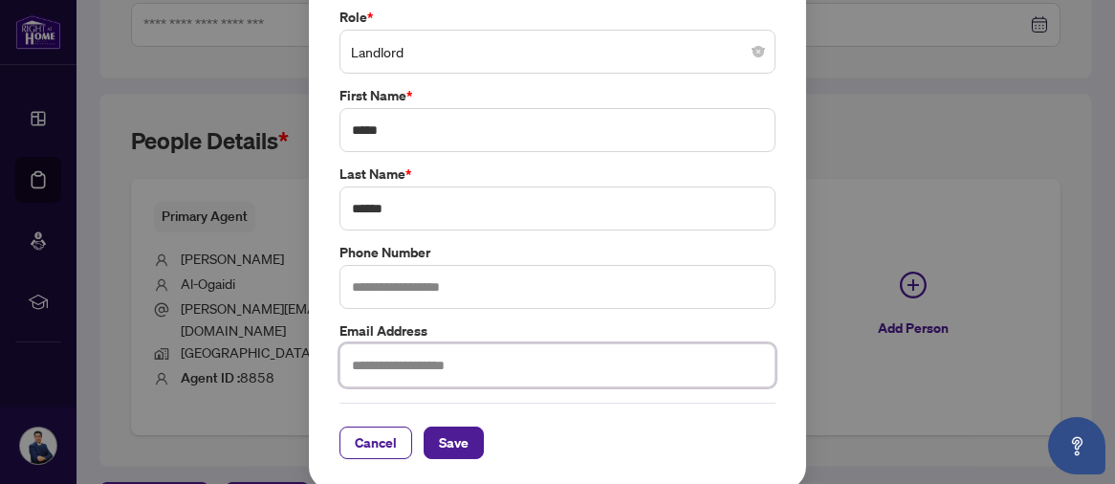
click at [347, 363] on input "text" at bounding box center [558, 365] width 436 height 44
type input "**********"
click at [528, 427] on div "Cancel Save" at bounding box center [558, 443] width 436 height 33
click at [454, 438] on span "Save" at bounding box center [454, 443] width 30 height 31
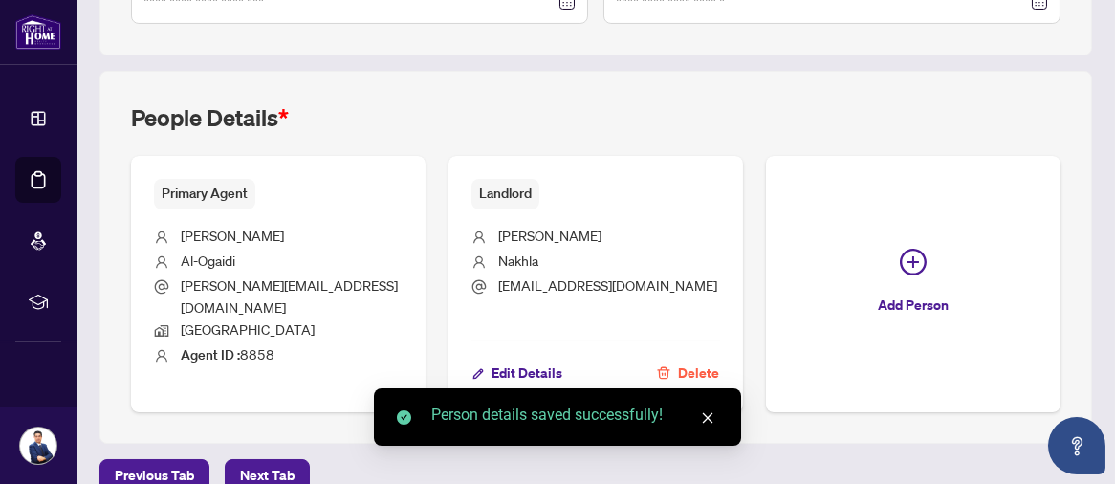
scroll to position [663, 0]
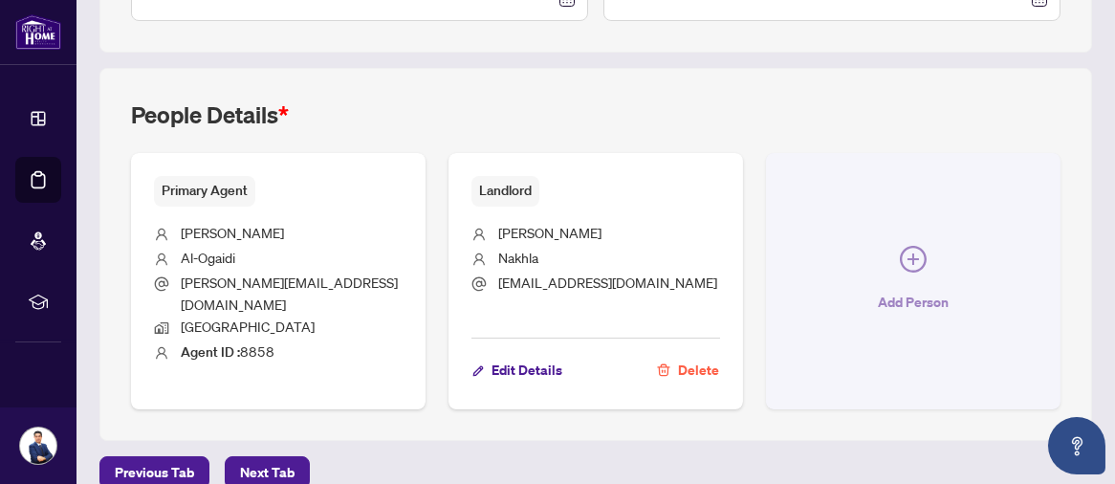
click at [908, 253] on icon "plus-circle" at bounding box center [913, 258] width 11 height 11
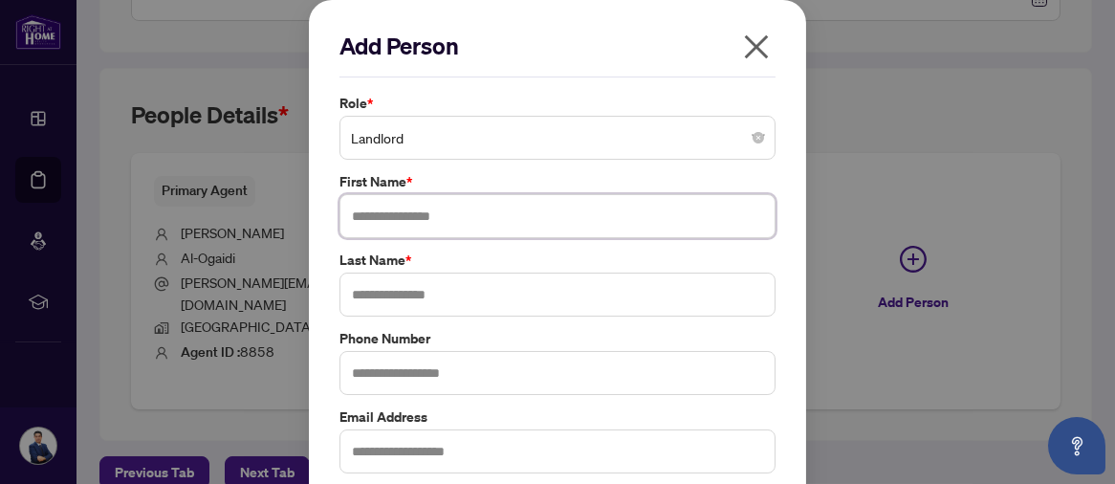
click at [439, 218] on input "text" at bounding box center [558, 216] width 436 height 44
type input "********"
click at [442, 295] on input "text" at bounding box center [558, 295] width 436 height 44
type input "**********"
click at [548, 255] on label "Last Name *" at bounding box center [558, 260] width 436 height 21
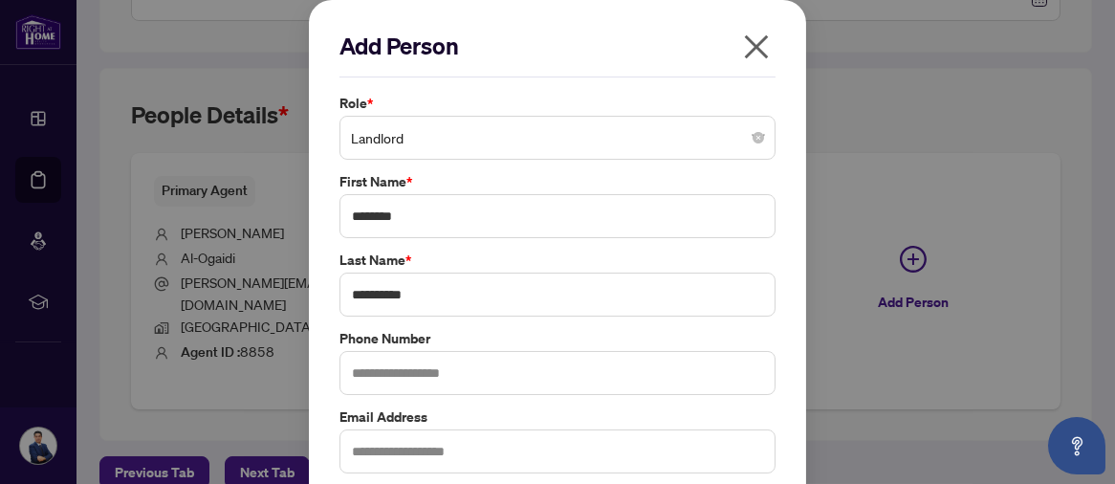
scroll to position [86, 0]
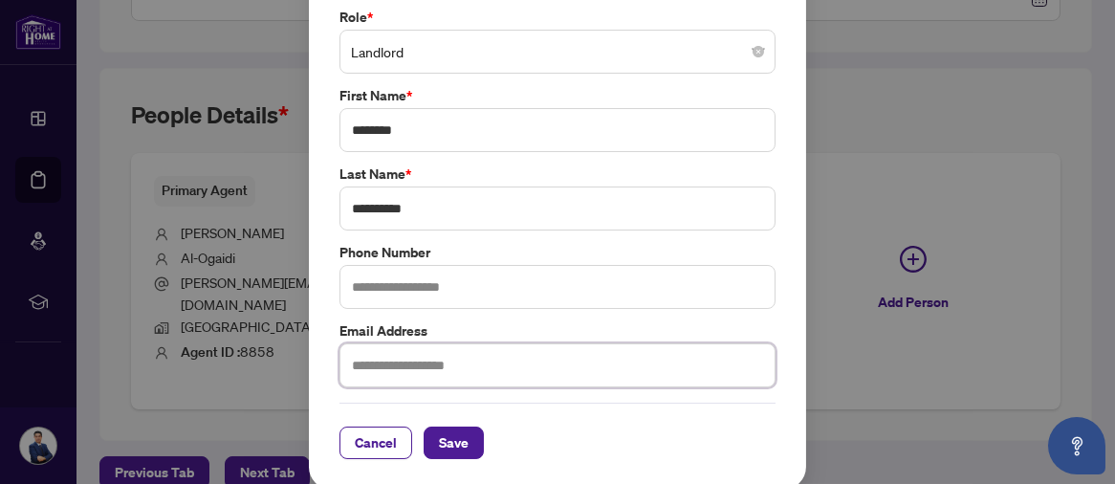
click at [450, 369] on input "text" at bounding box center [558, 365] width 436 height 44
drag, startPoint x: 384, startPoint y: 370, endPoint x: 307, endPoint y: 360, distance: 78.2
click at [309, 361] on div "**********" at bounding box center [557, 202] width 497 height 576
paste input "**********"
type input "**********"
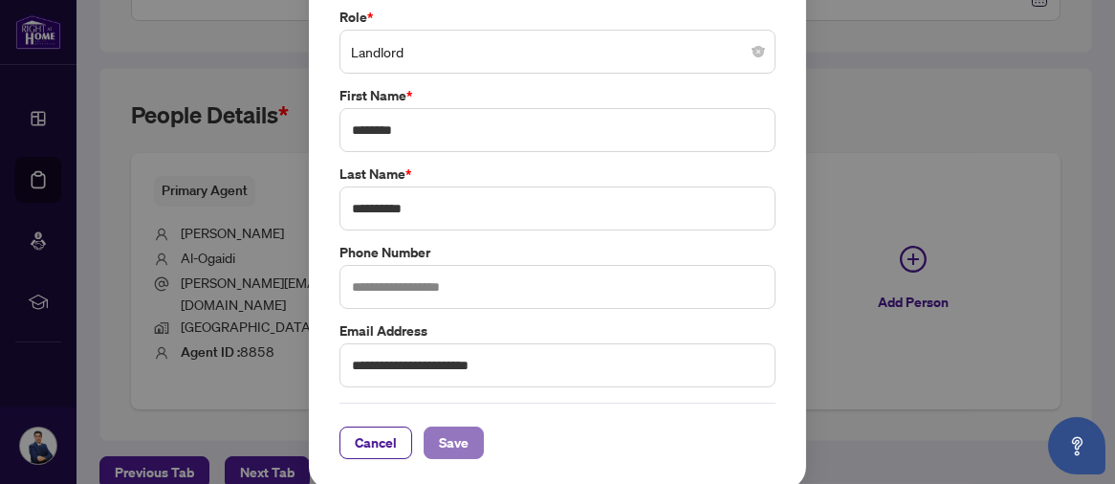
click at [456, 440] on span "Save" at bounding box center [454, 443] width 30 height 31
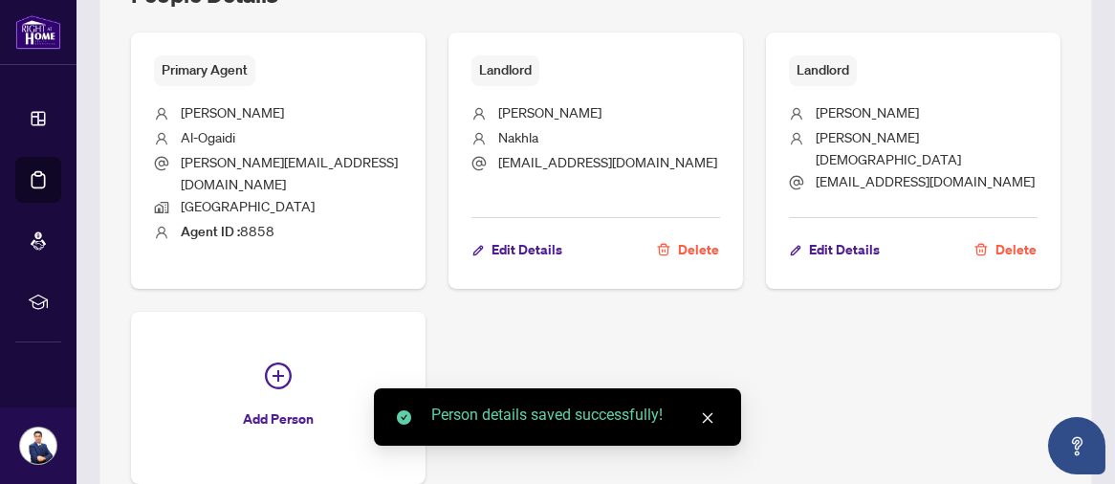
scroll to position [858, 0]
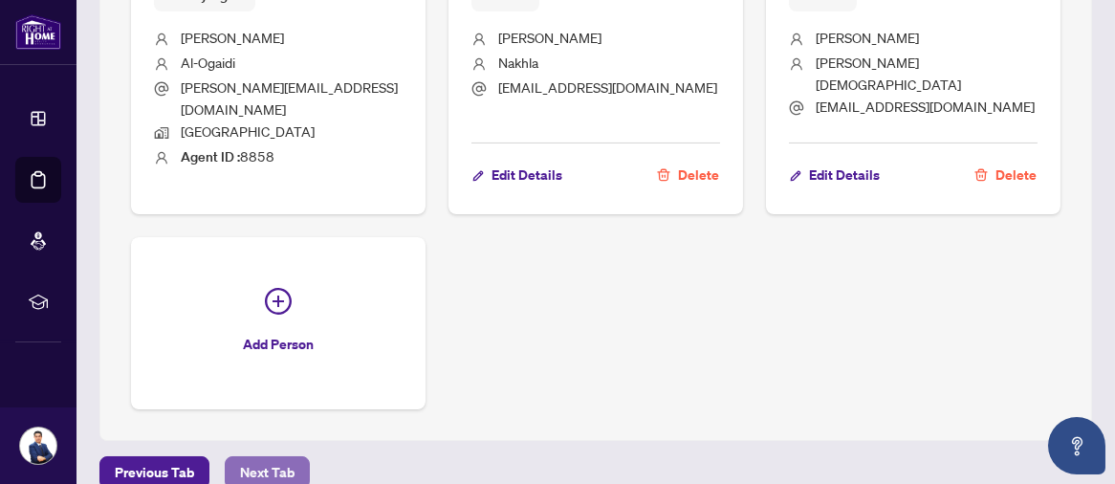
click at [276, 457] on span "Next Tab" at bounding box center [267, 472] width 55 height 31
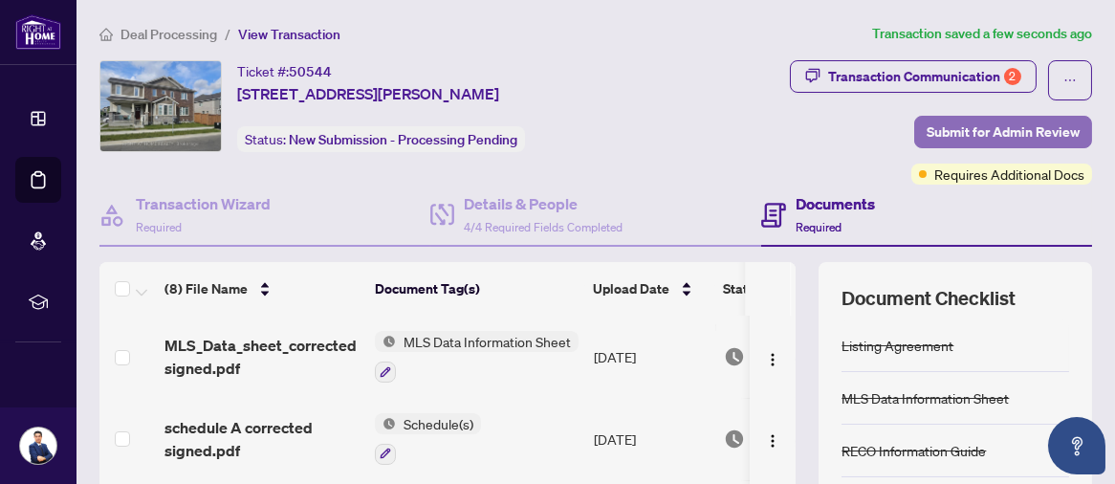
click at [977, 131] on span "Submit for Admin Review" at bounding box center [1003, 132] width 153 height 31
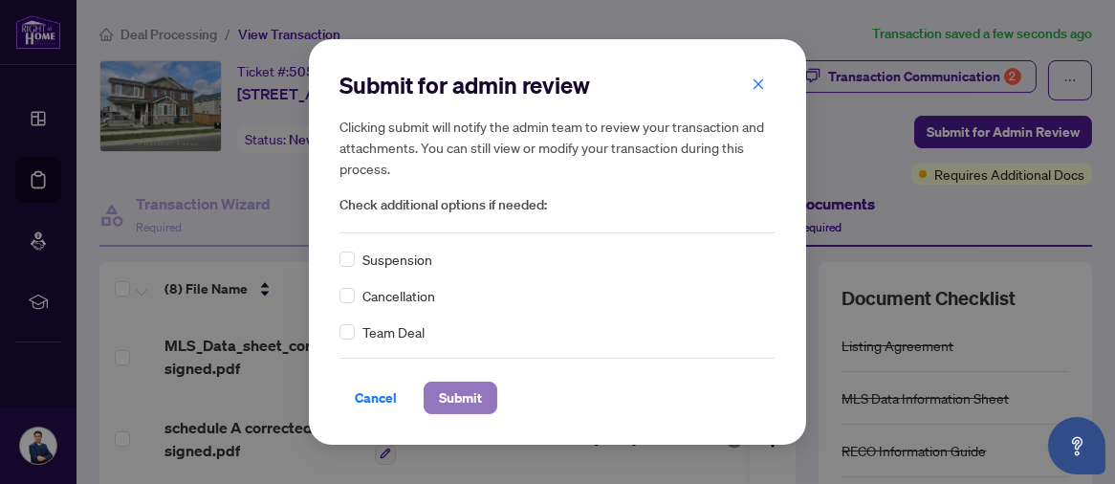
click at [450, 396] on span "Submit" at bounding box center [460, 398] width 43 height 31
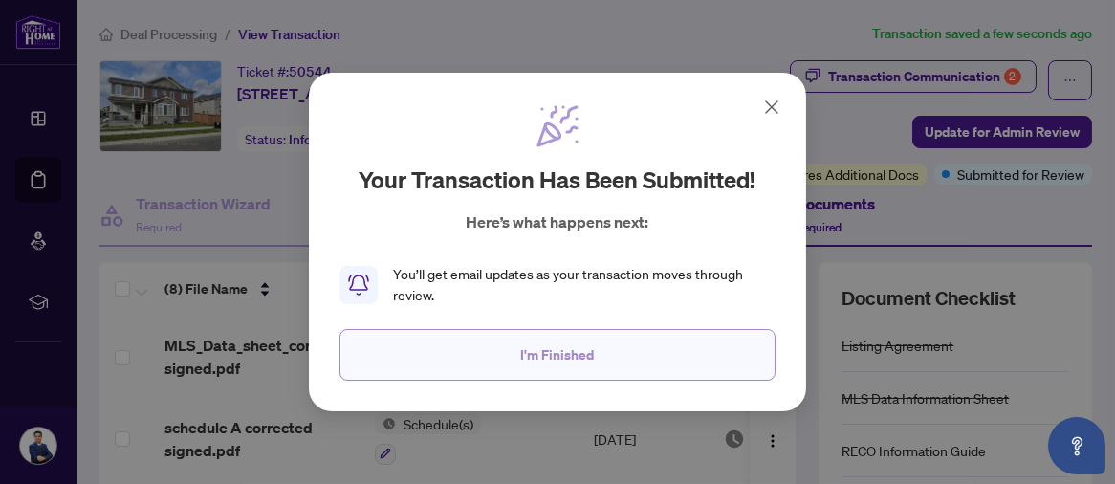
click at [569, 355] on span "I'm Finished" at bounding box center [558, 355] width 74 height 31
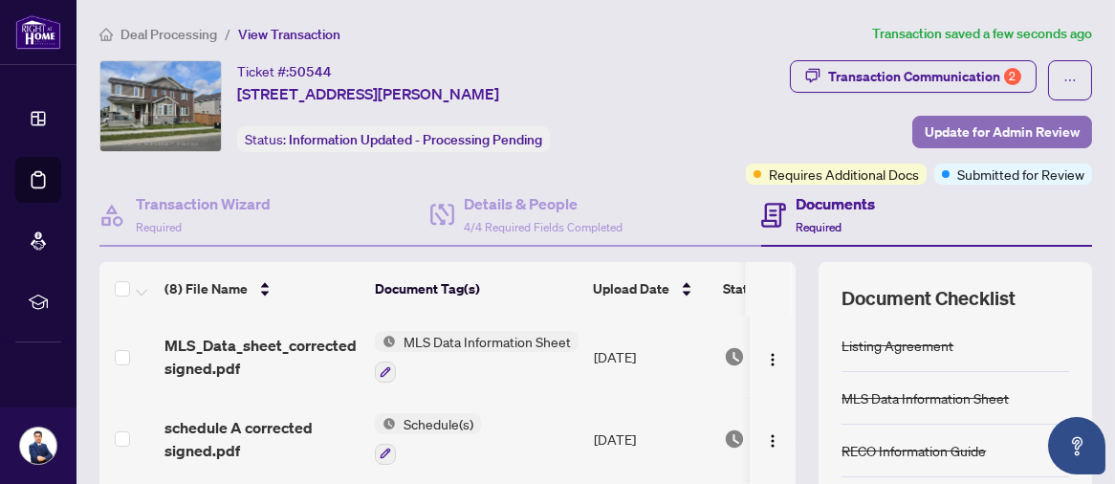
click at [925, 134] on span "Update for Admin Review" at bounding box center [1002, 132] width 155 height 31
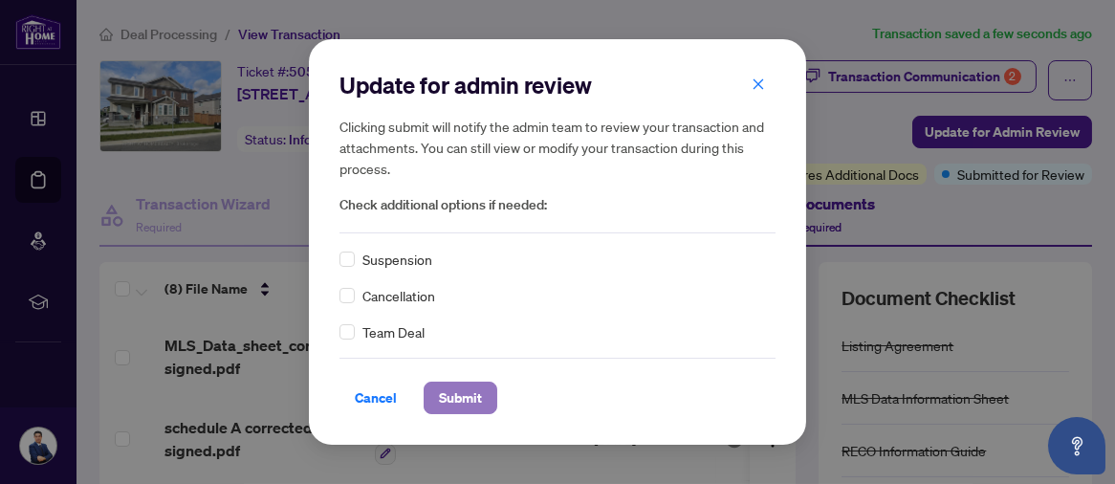
click at [450, 394] on span "Submit" at bounding box center [460, 398] width 43 height 31
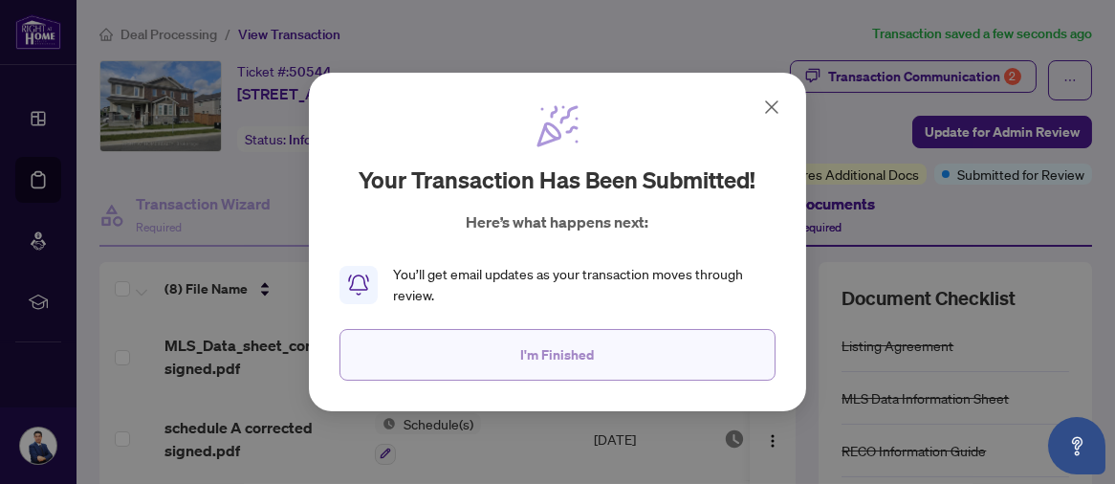
click at [531, 342] on span "I'm Finished" at bounding box center [558, 355] width 74 height 31
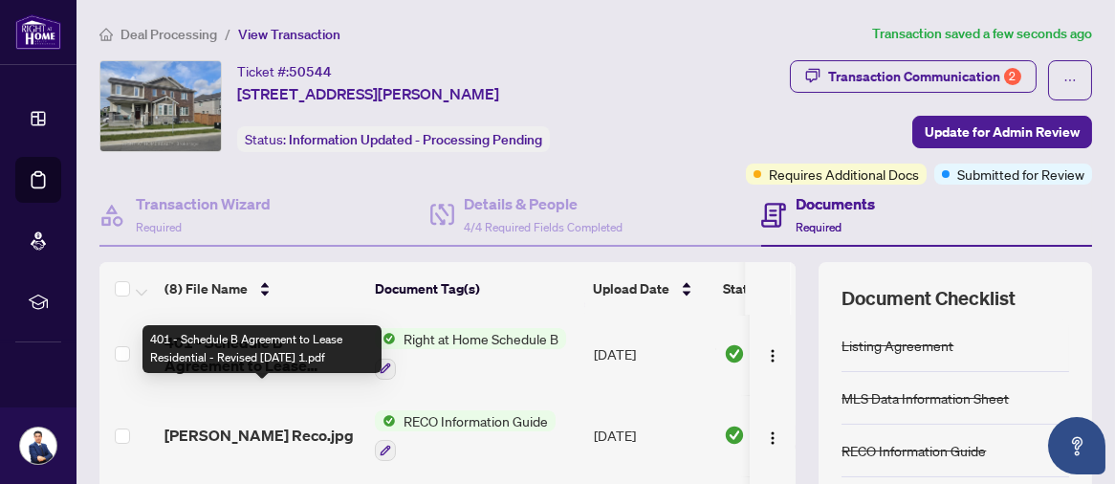
scroll to position [171, 0]
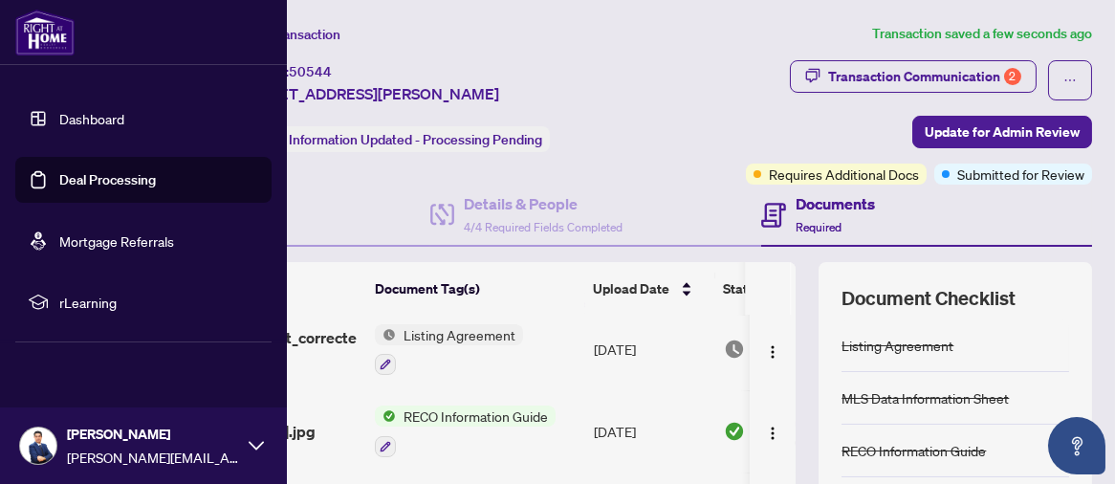
click at [76, 175] on link "Deal Processing" at bounding box center [107, 179] width 97 height 17
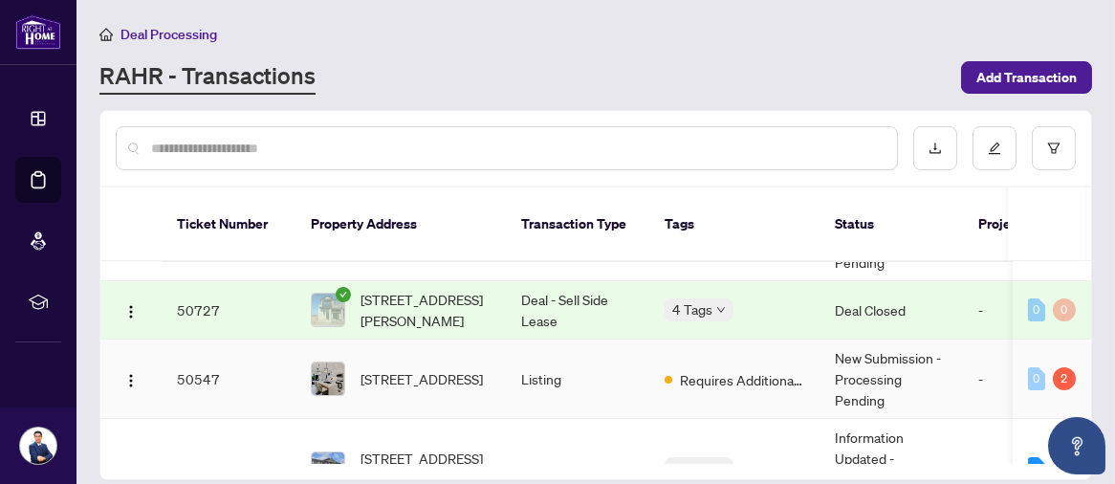
scroll to position [219, 0]
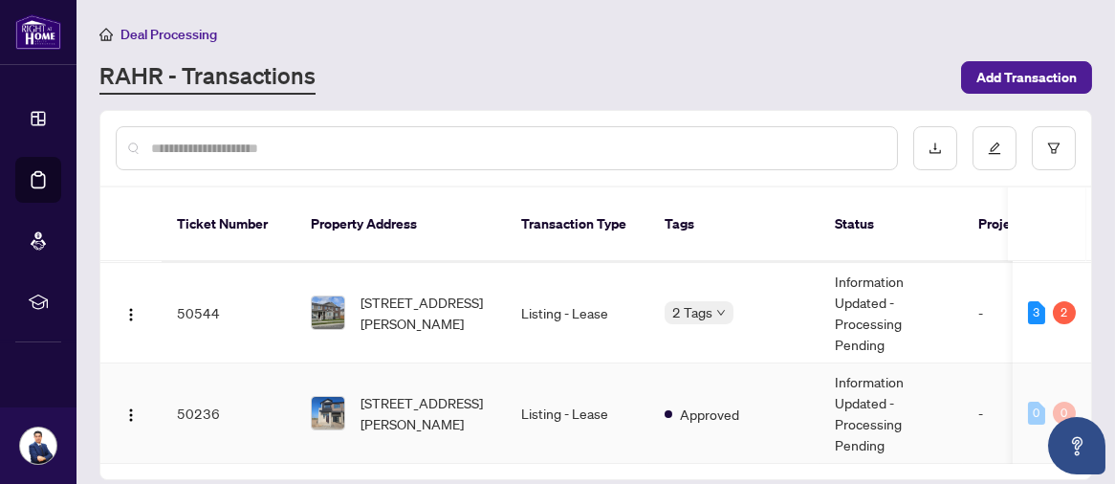
click at [856, 387] on td "Information Updated - Processing Pending" at bounding box center [891, 413] width 143 height 100
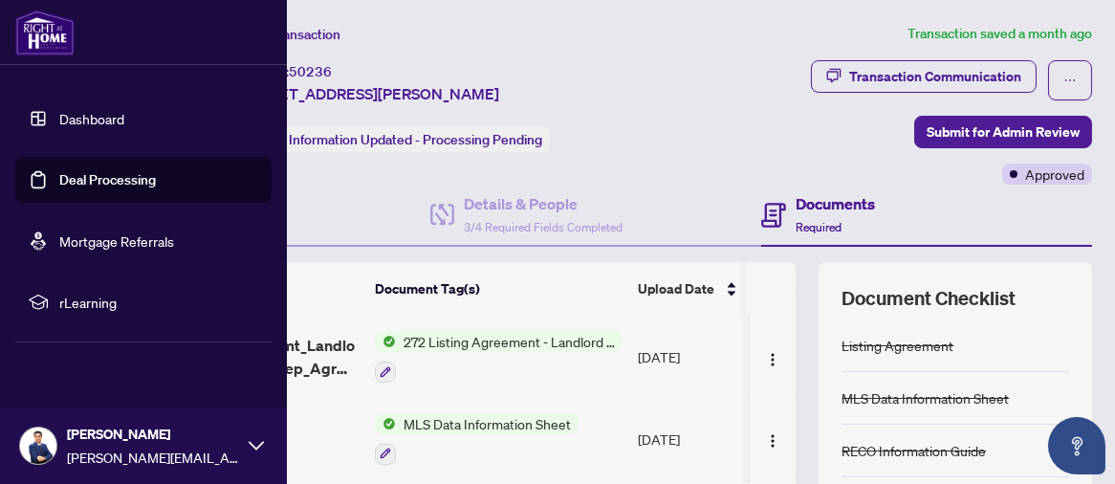
click at [94, 176] on link "Deal Processing" at bounding box center [107, 179] width 97 height 17
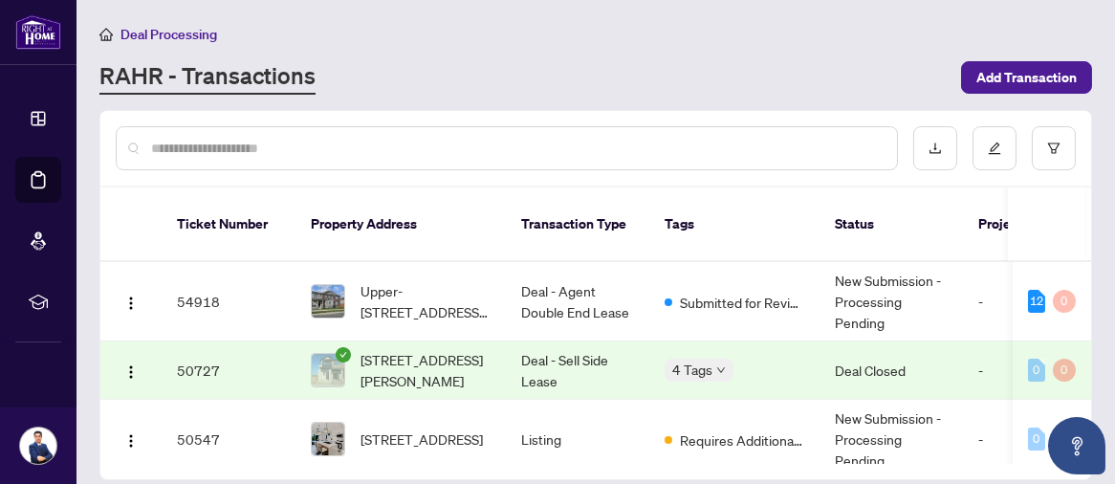
click at [550, 180] on div at bounding box center [595, 148] width 991 height 75
click at [522, 102] on main "Deal Processing [PERSON_NAME] - Transactions Add Transaction Ticket Number Prop…" at bounding box center [596, 242] width 1039 height 484
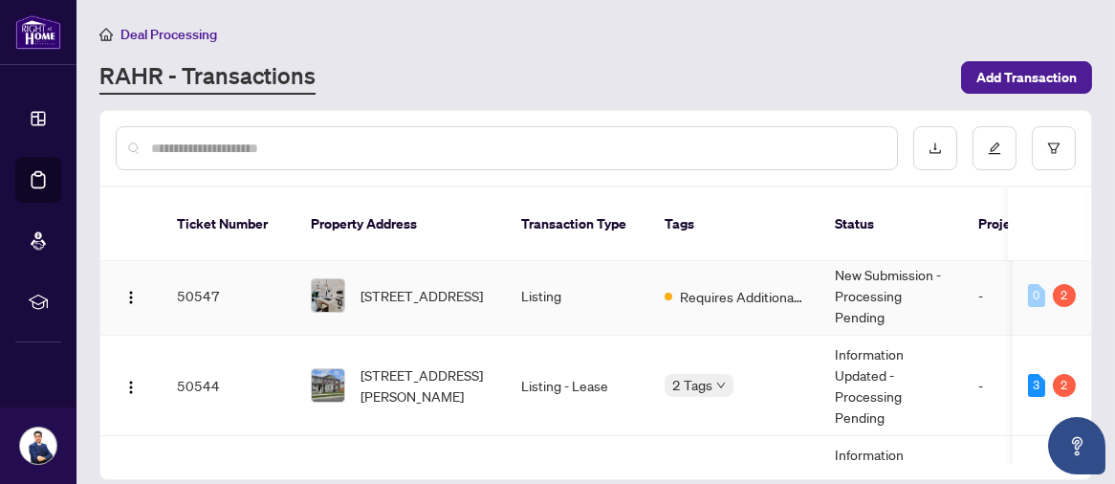
scroll to position [219, 0]
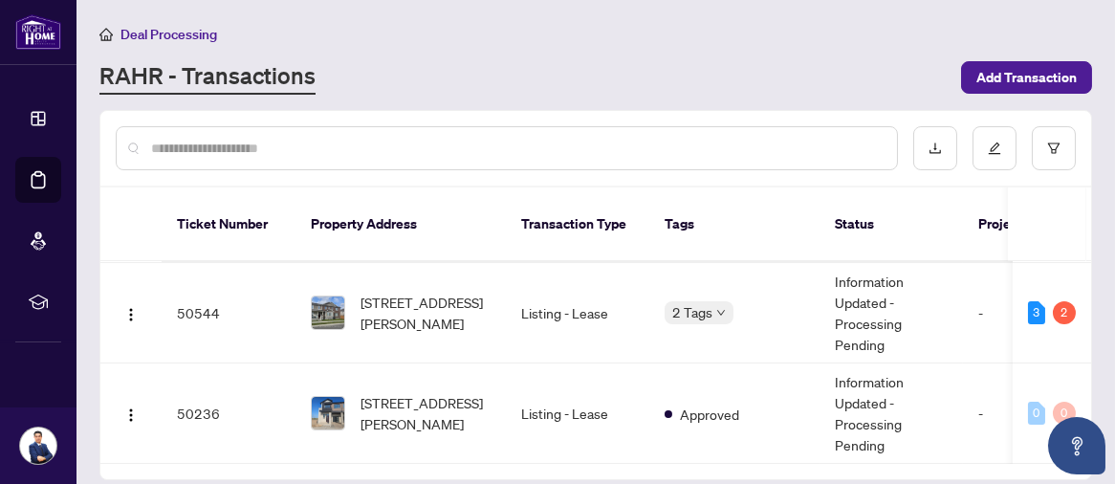
click at [606, 14] on main "Deal Processing [PERSON_NAME] - Transactions Add Transaction Ticket Number Prop…" at bounding box center [596, 242] width 1039 height 484
click at [591, 51] on div "Deal Processing [PERSON_NAME] - Transactions Add Transaction" at bounding box center [595, 59] width 993 height 72
